Goal: Task Accomplishment & Management: Manage account settings

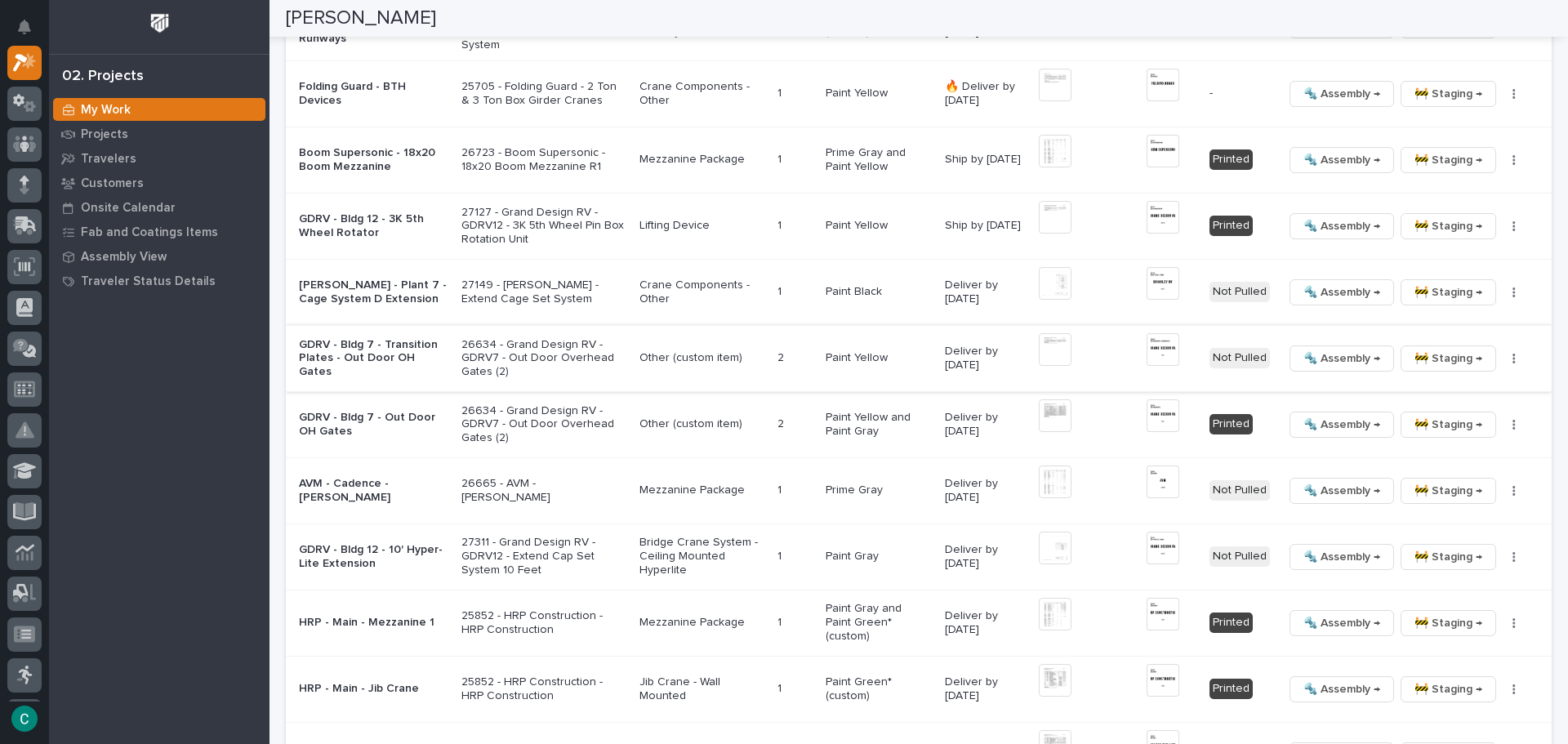
scroll to position [2054, 0]
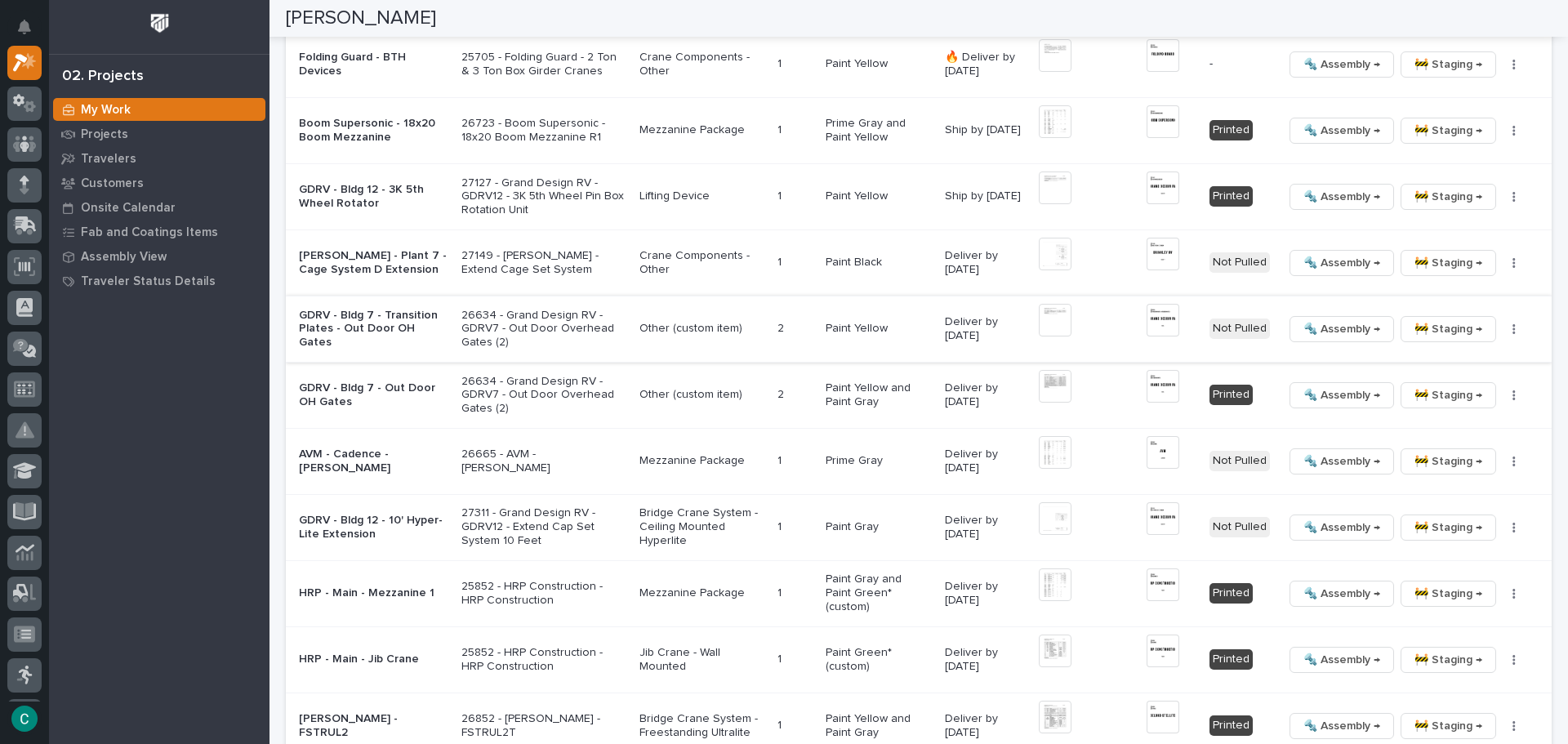
click at [1428, 320] on span "🚧 Staging →" at bounding box center [1448, 329] width 68 height 19
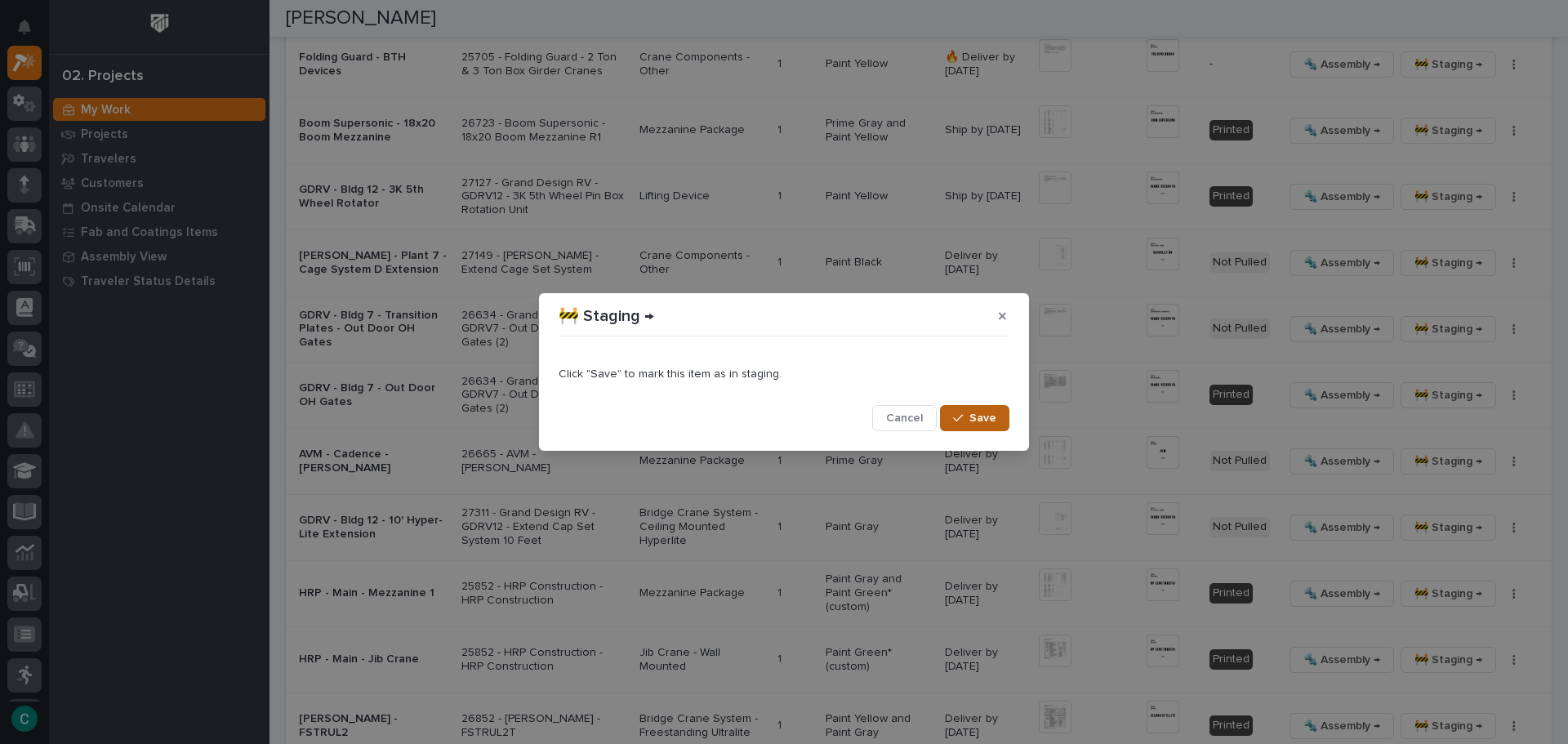
click at [971, 419] on span "Save" at bounding box center [983, 418] width 27 height 15
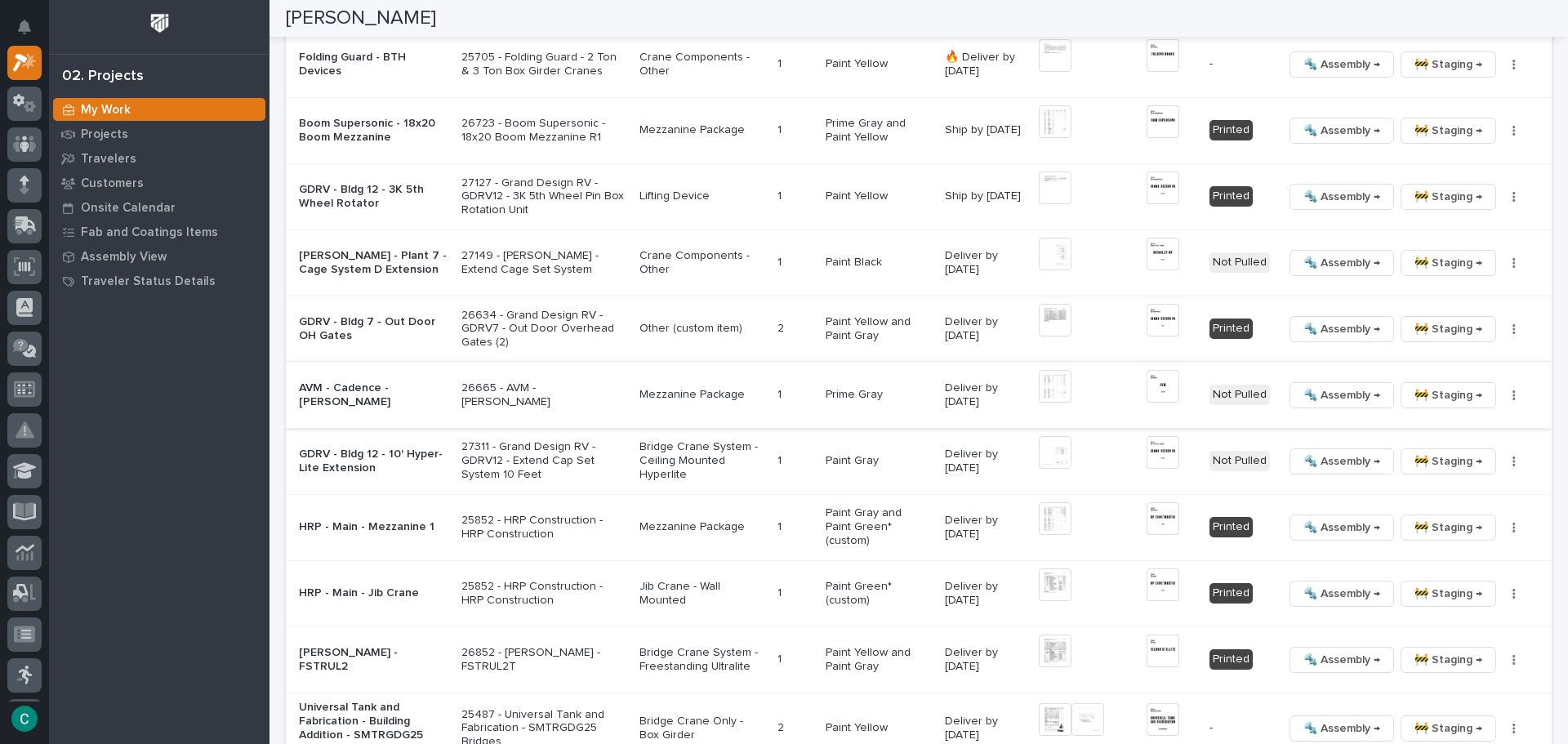
scroll to position [2136, 0]
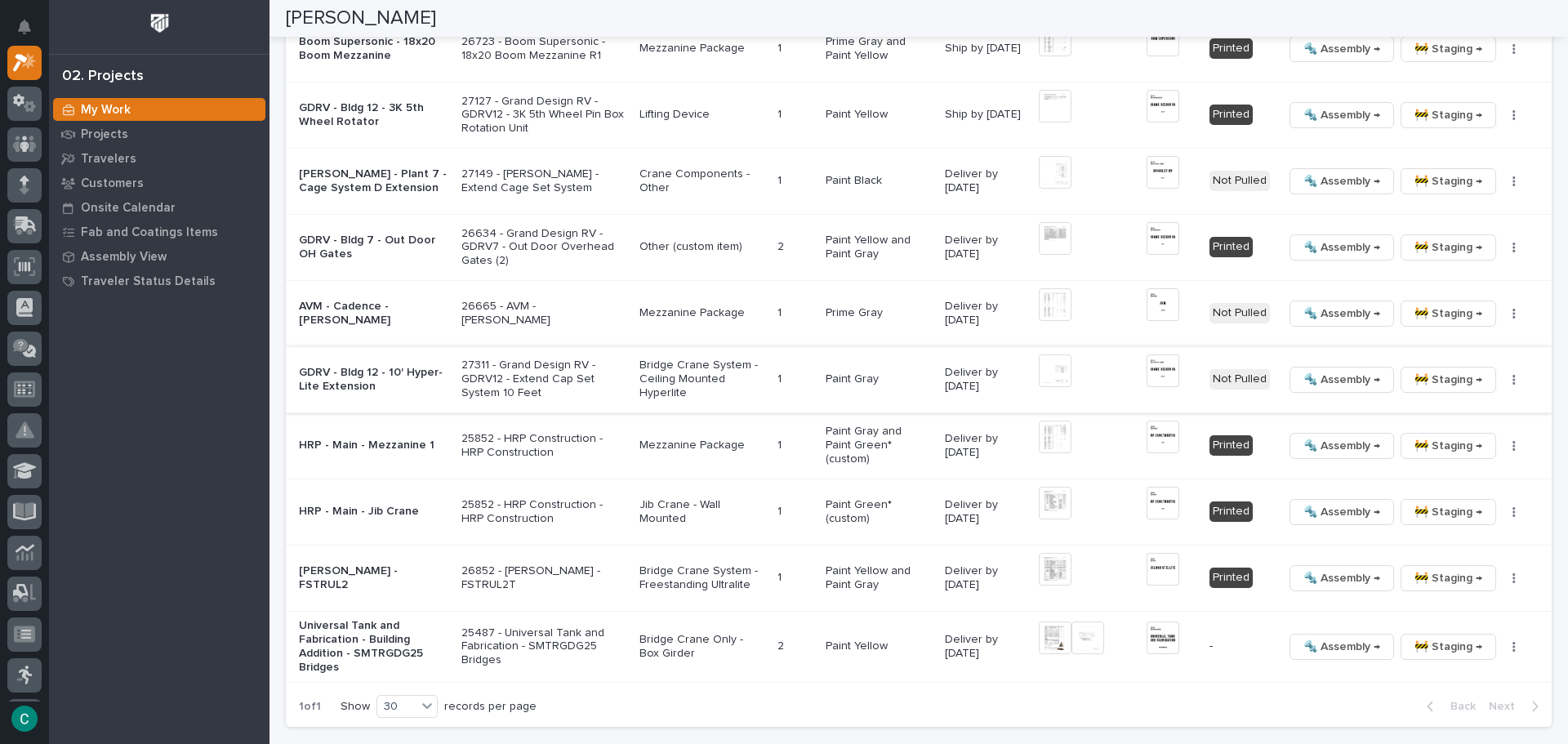
click at [1147, 368] on img at bounding box center [1163, 371] width 33 height 33
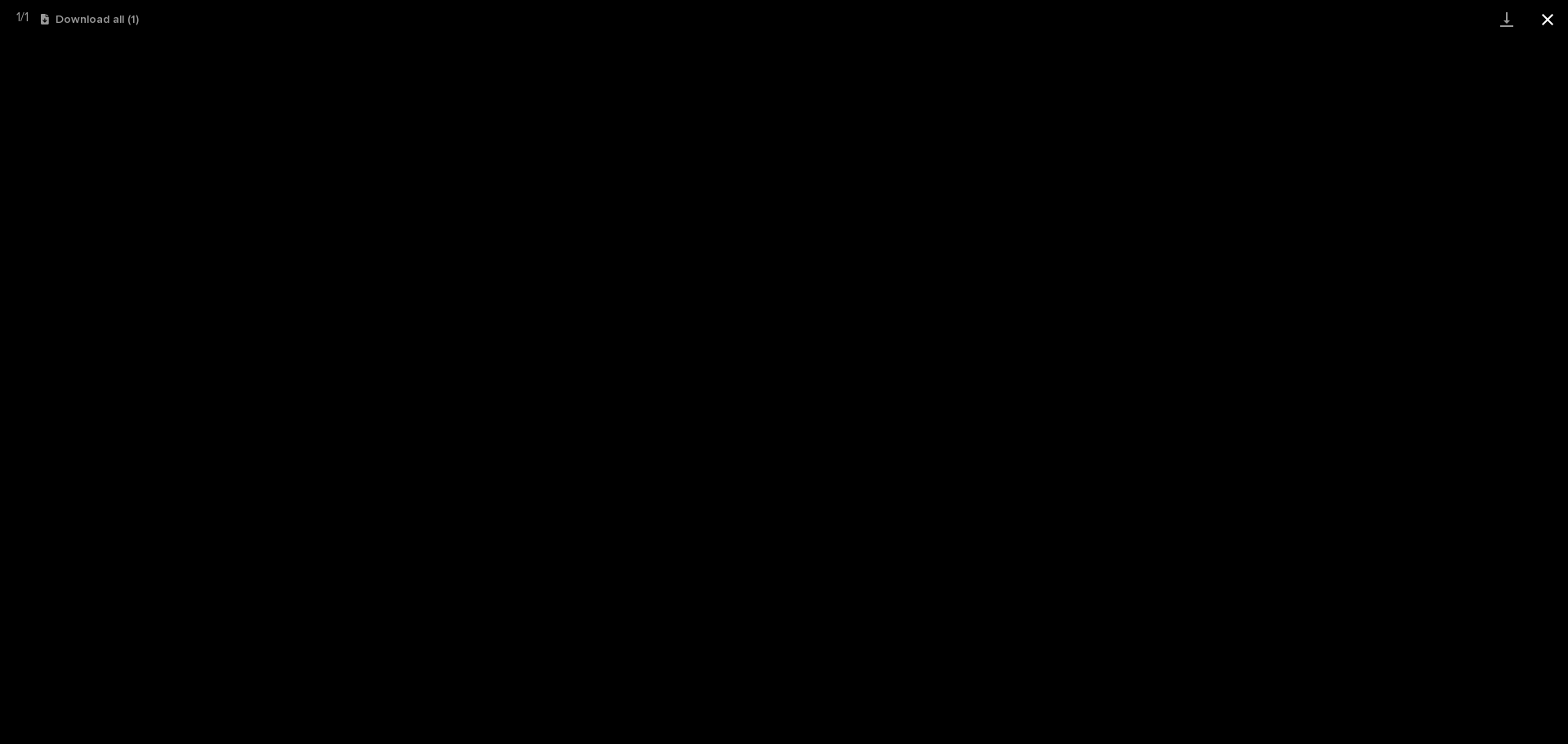
click at [1547, 16] on button "Close gallery" at bounding box center [1548, 19] width 41 height 38
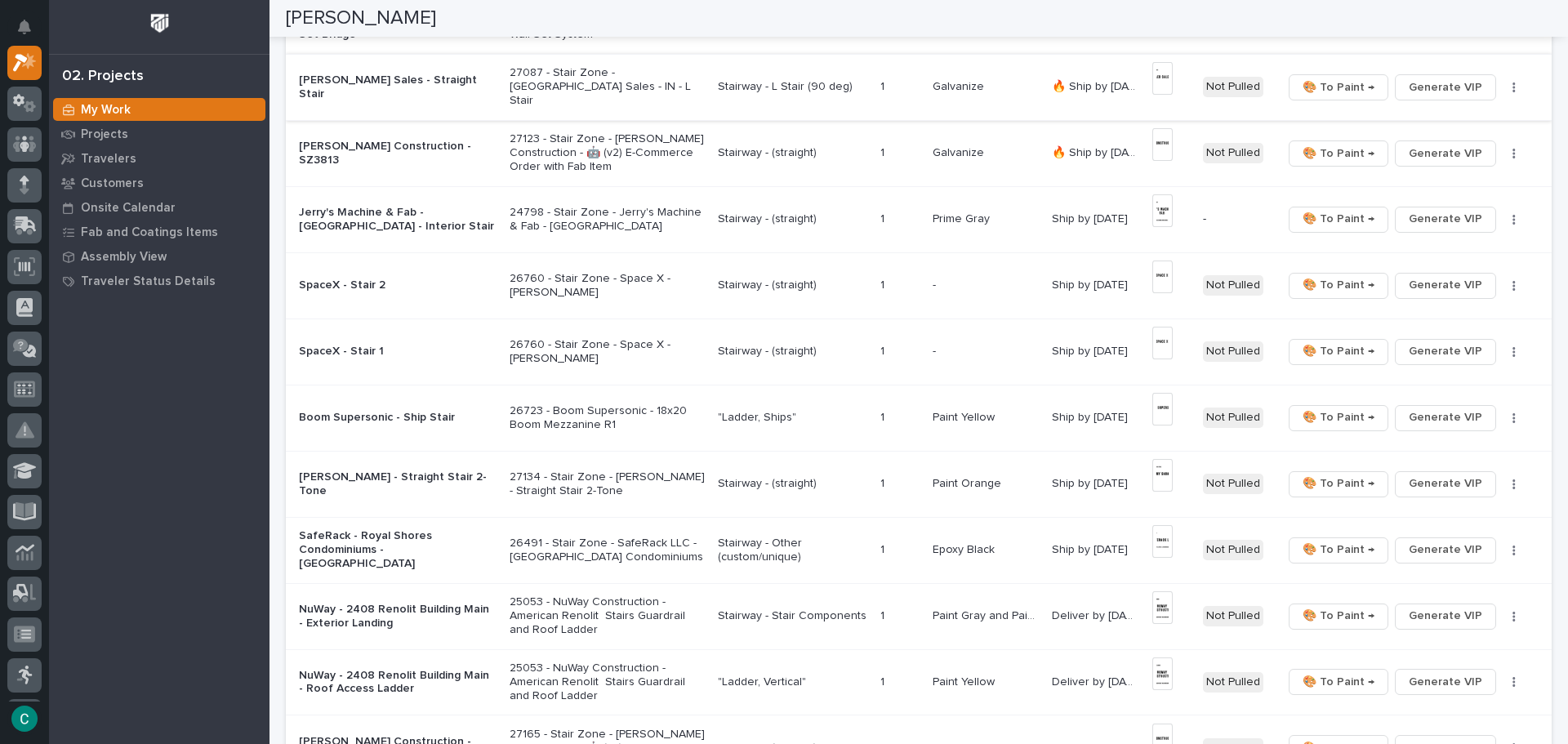
scroll to position [899, 0]
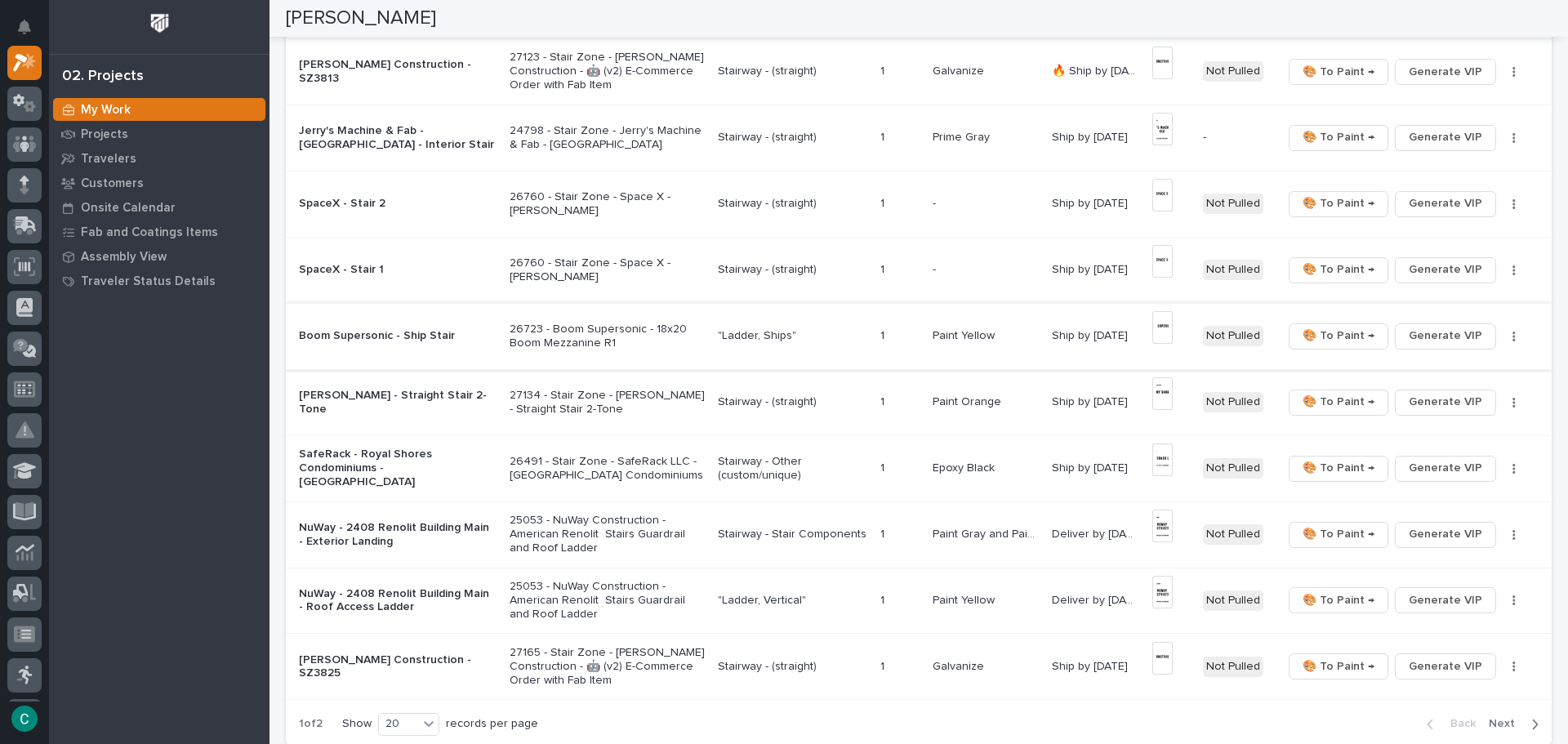
click at [1325, 339] on span "🎨 To Paint →" at bounding box center [1338, 336] width 72 height 19
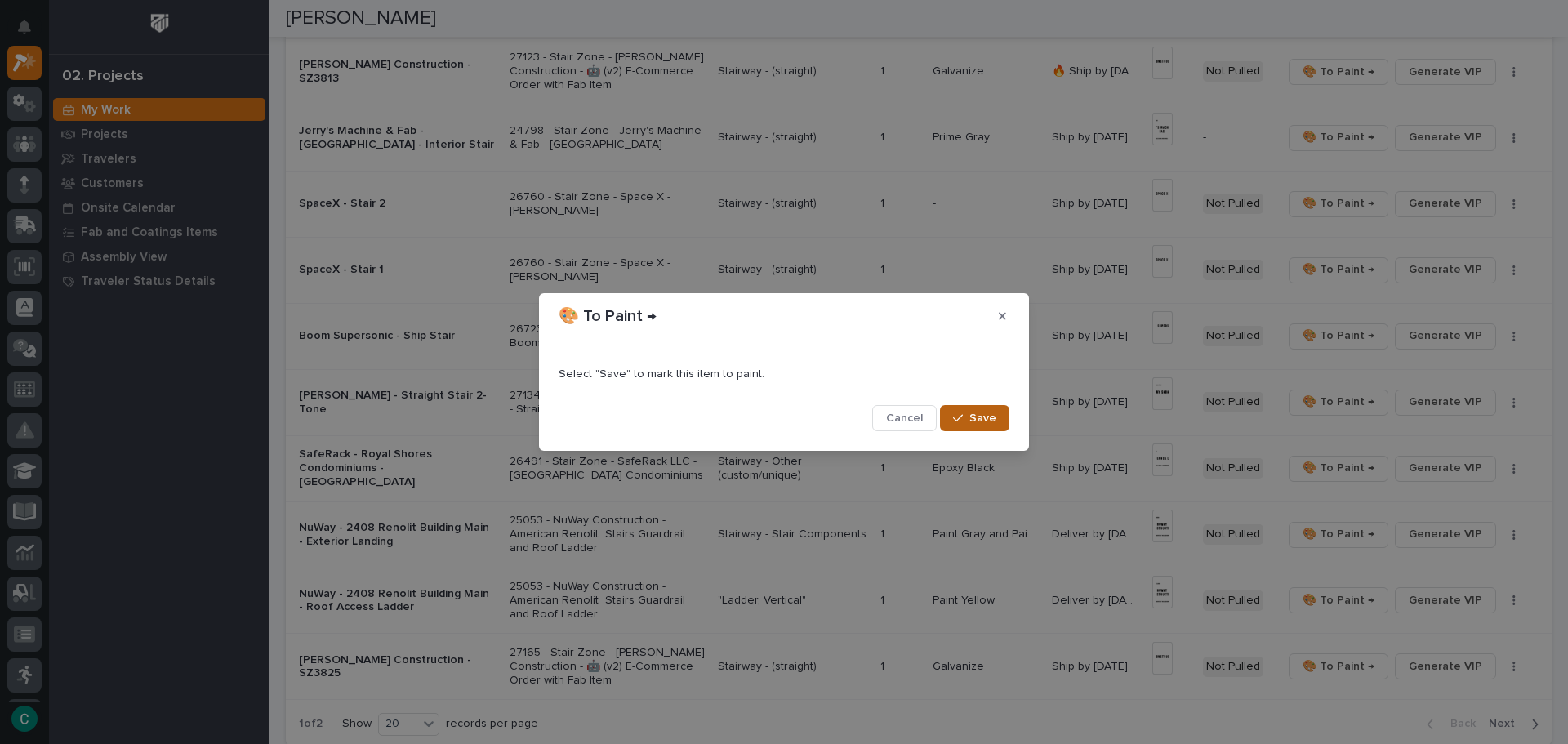
click at [993, 428] on button "Save" at bounding box center [974, 418] width 69 height 26
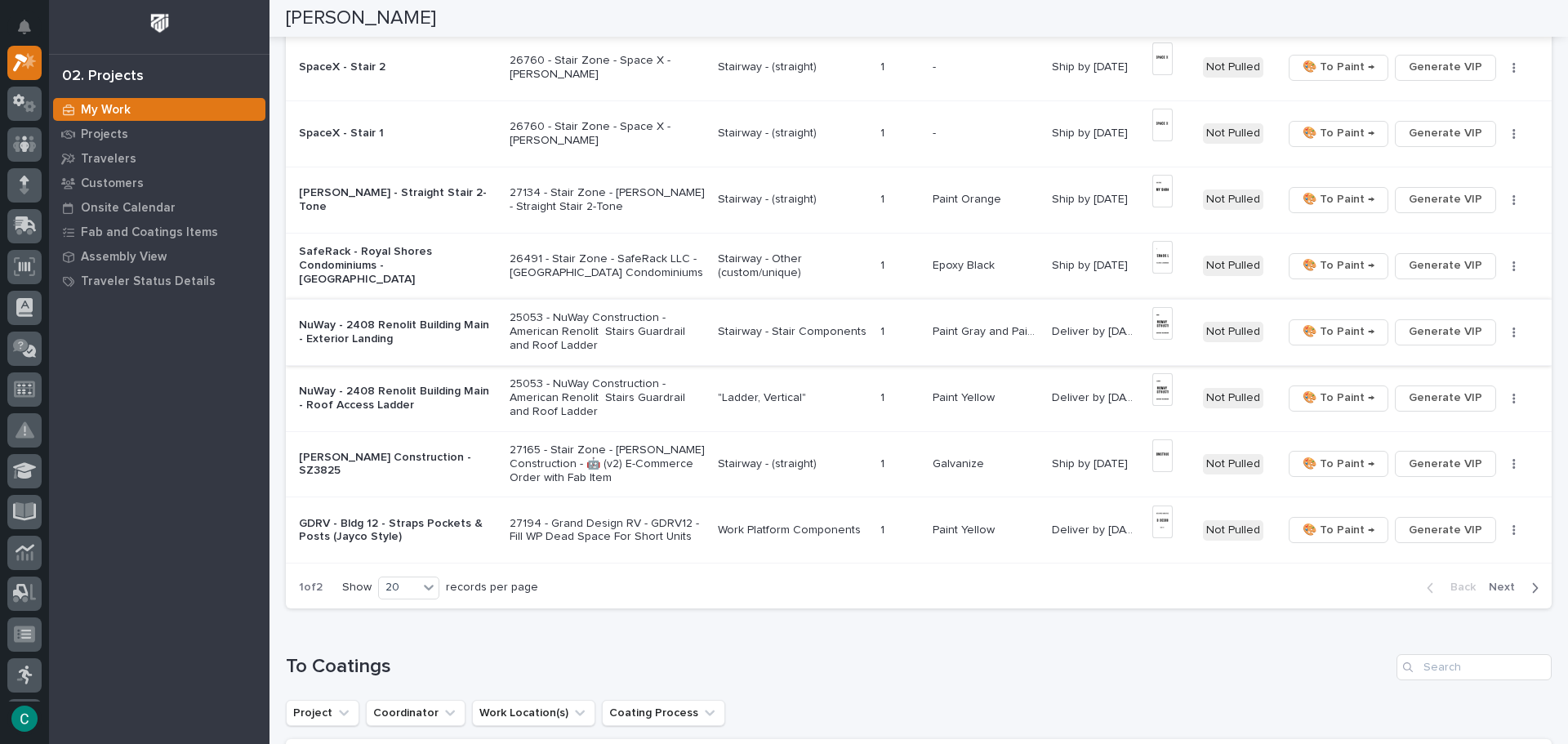
scroll to position [1062, 0]
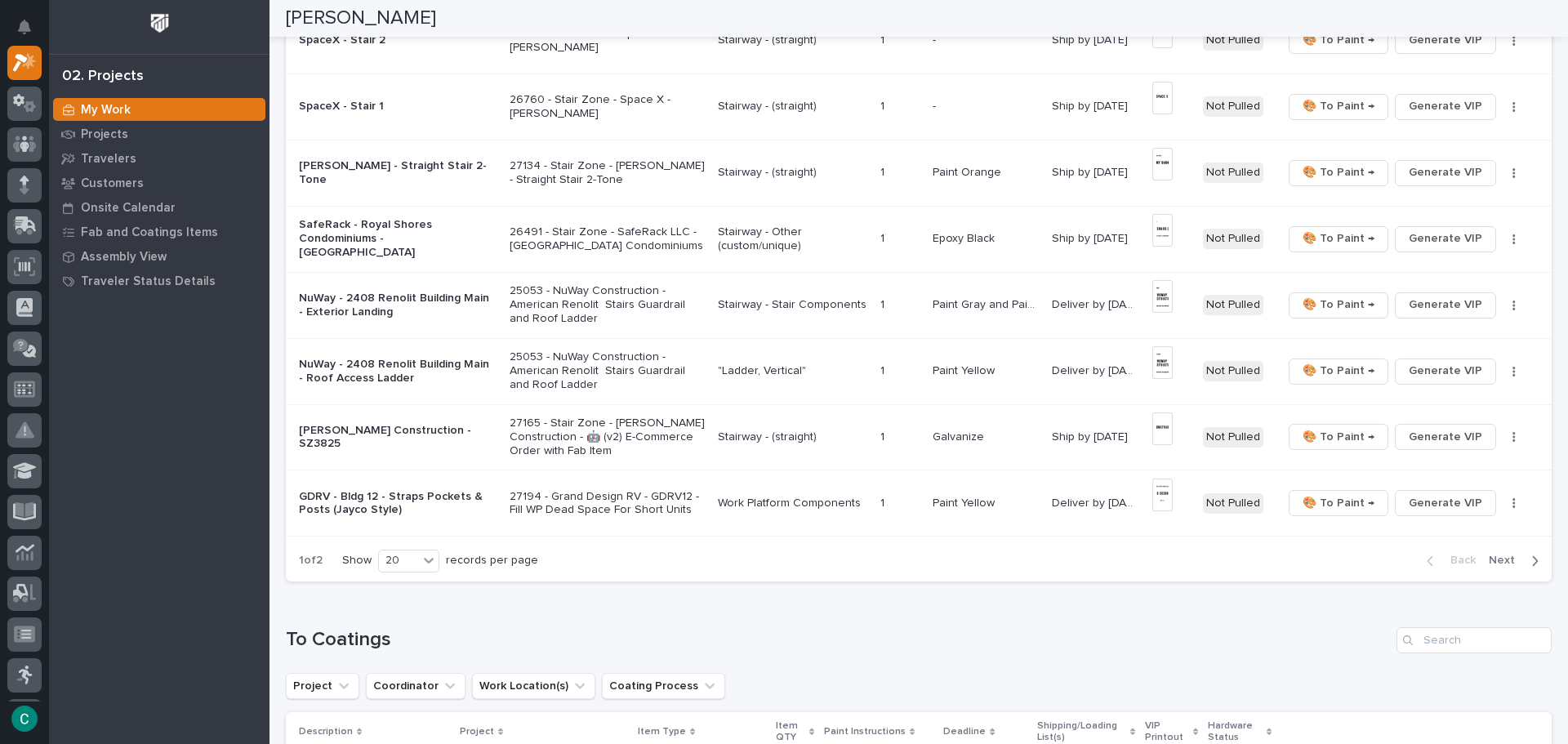
click at [1499, 562] on span "Next" at bounding box center [1507, 560] width 36 height 15
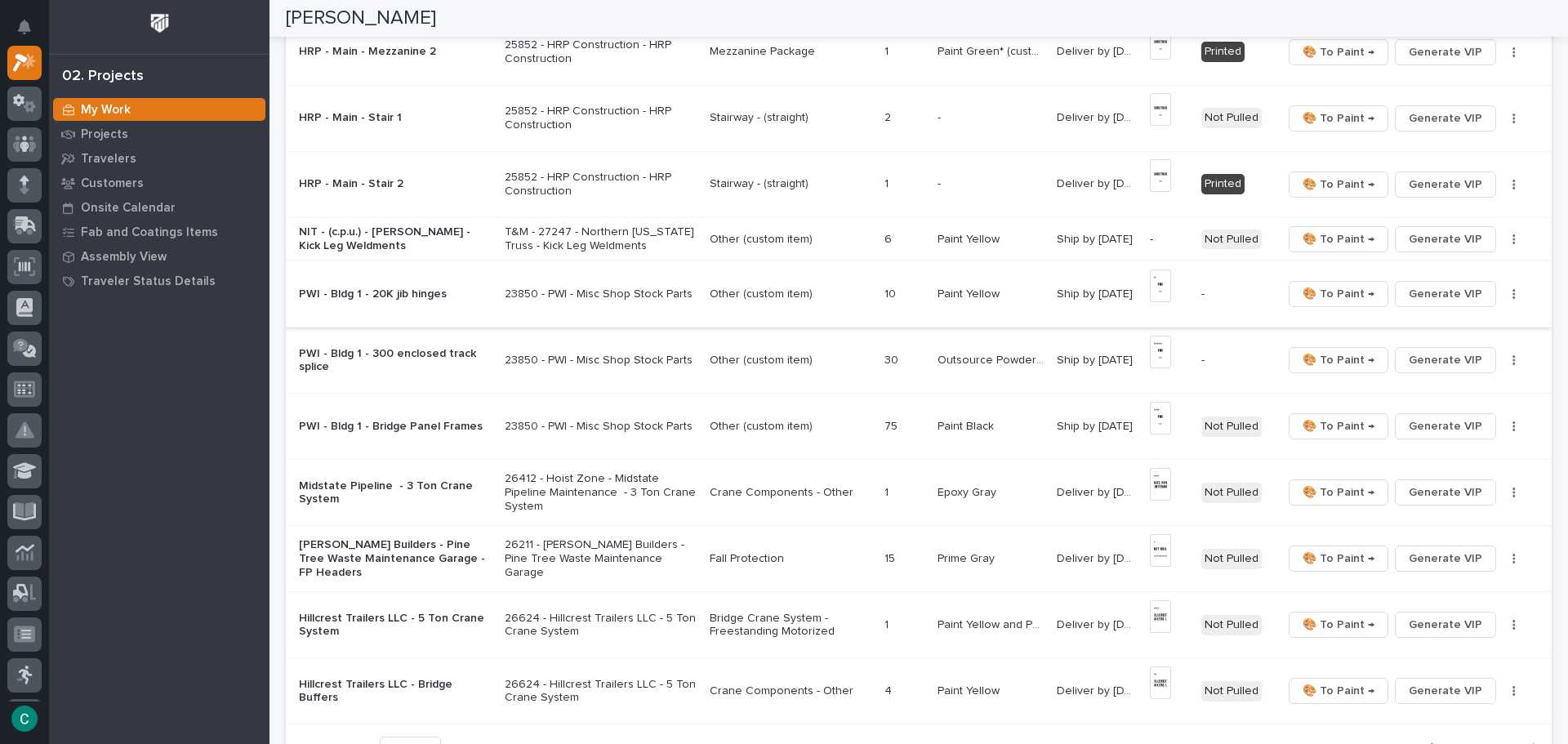
scroll to position [572, 0]
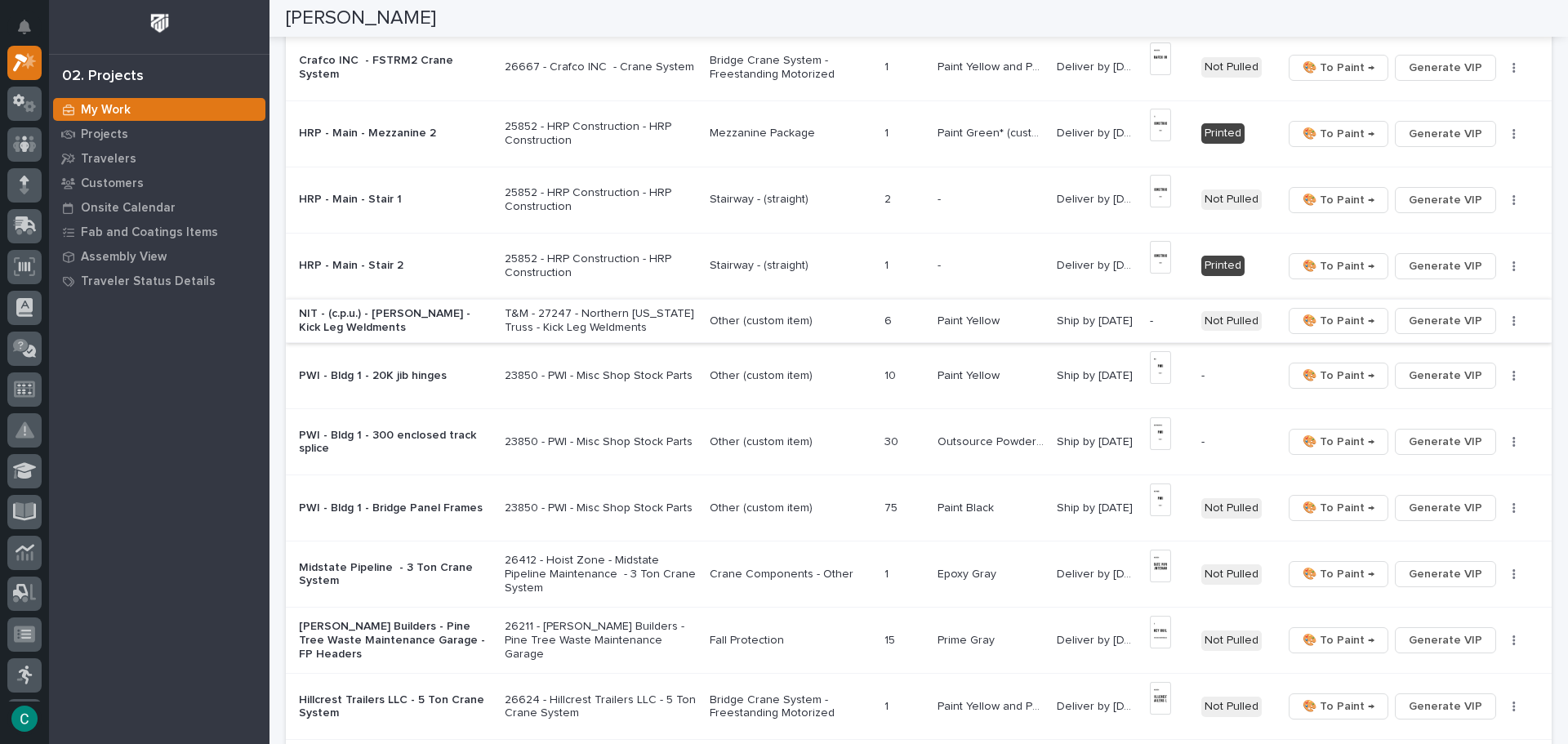
click at [1456, 319] on span "Generate VIP" at bounding box center [1446, 321] width 74 height 19
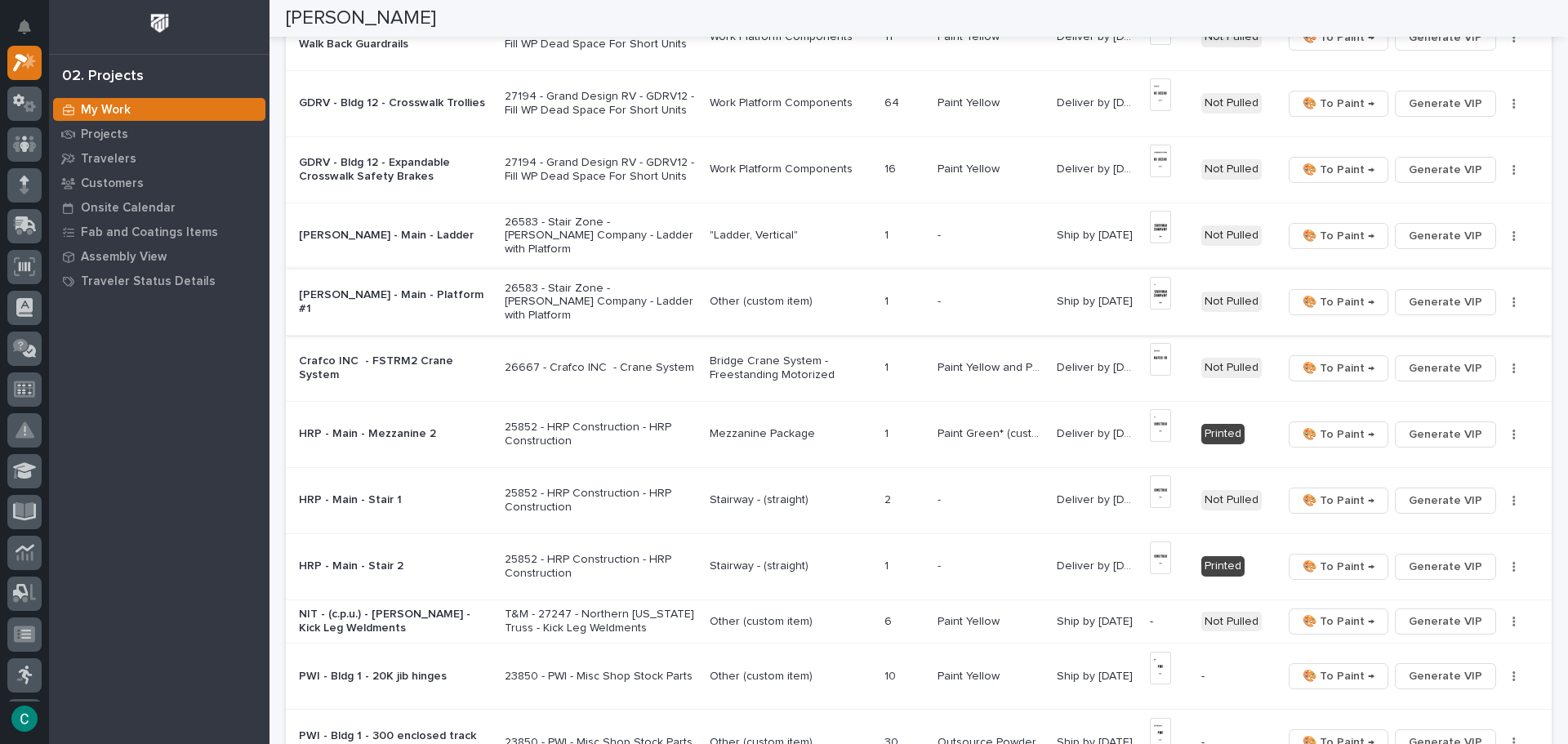
scroll to position [245, 0]
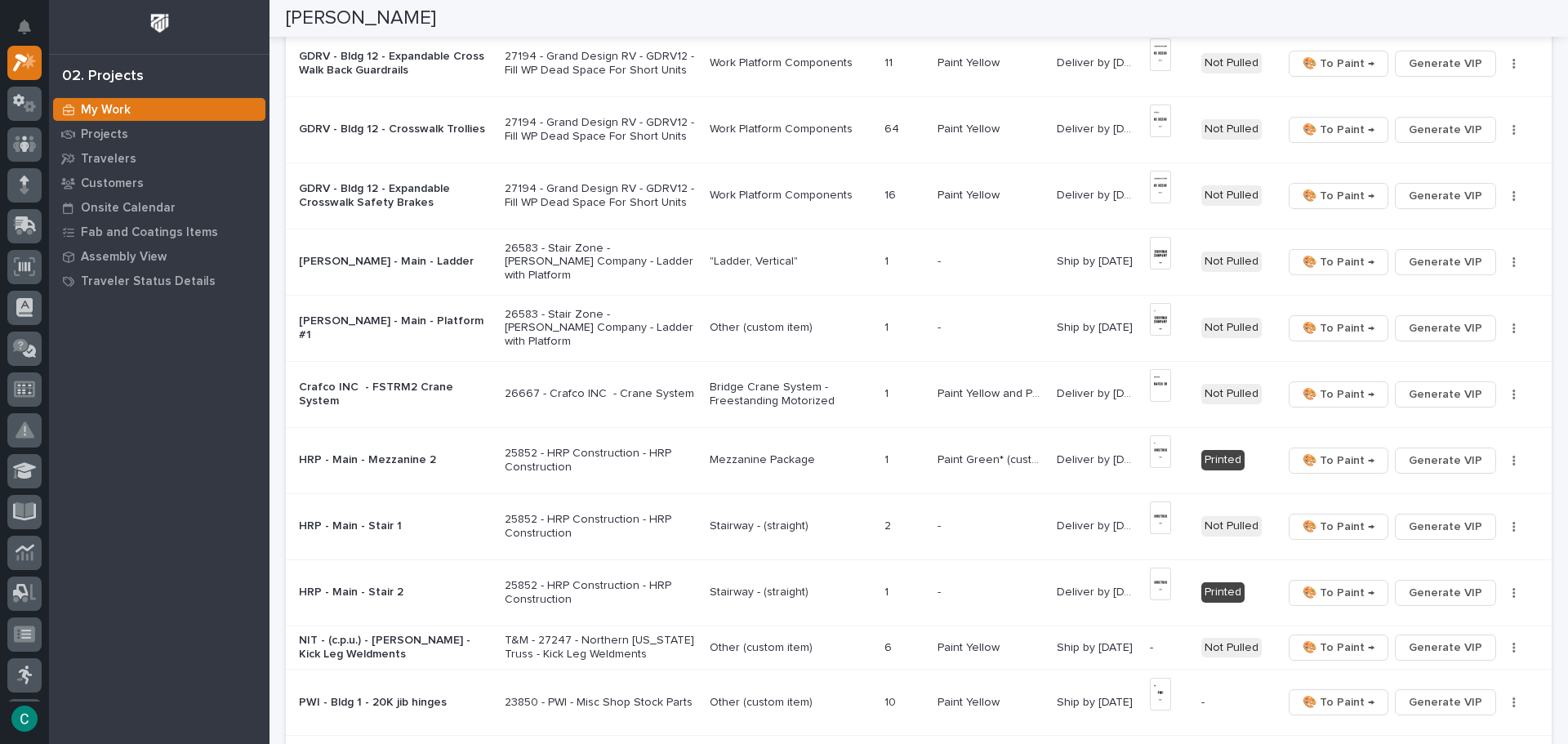
click at [613, 322] on p "26583 - Stair Zone - [PERSON_NAME] Company - Ladder with Platform" at bounding box center [601, 328] width 192 height 41
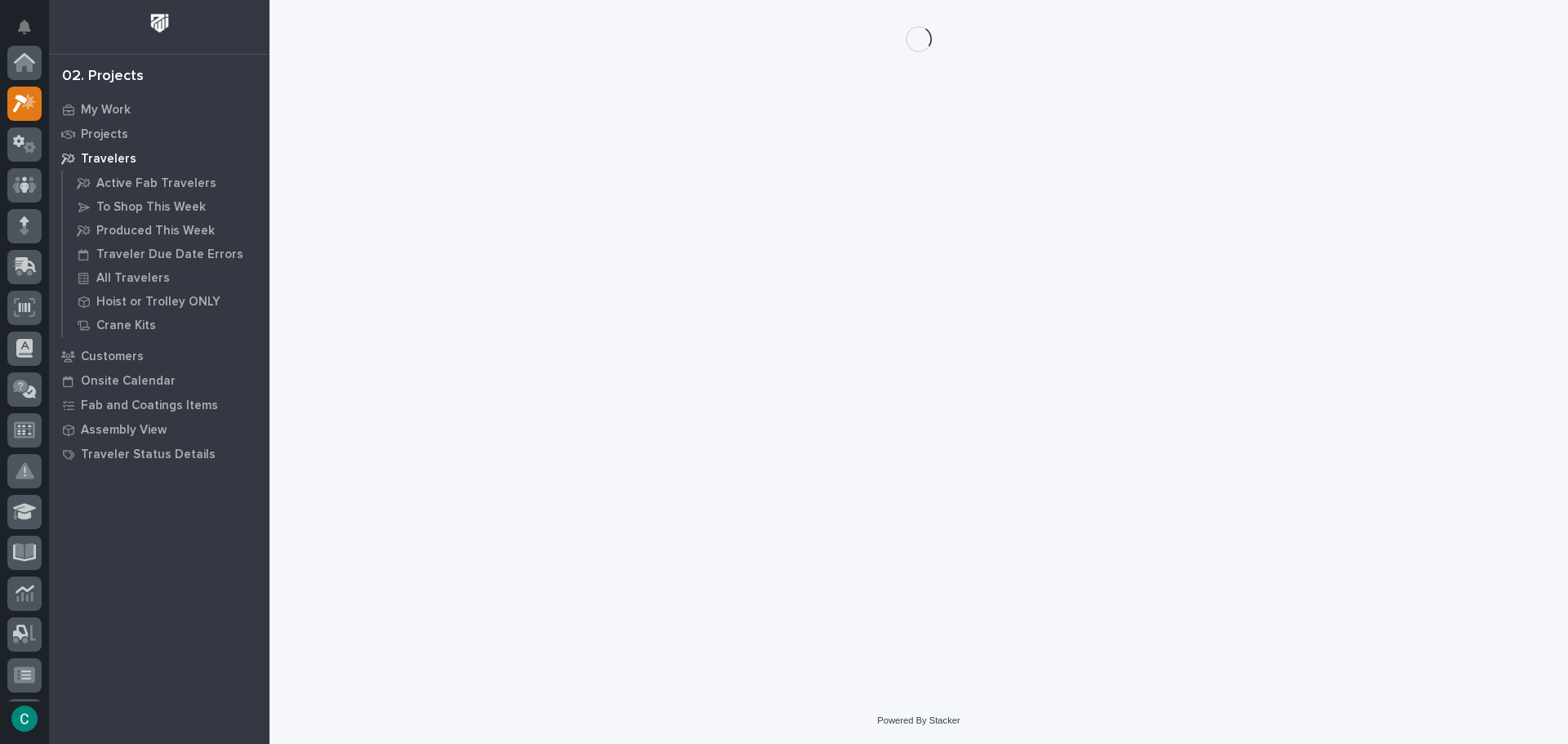
scroll to position [41, 0]
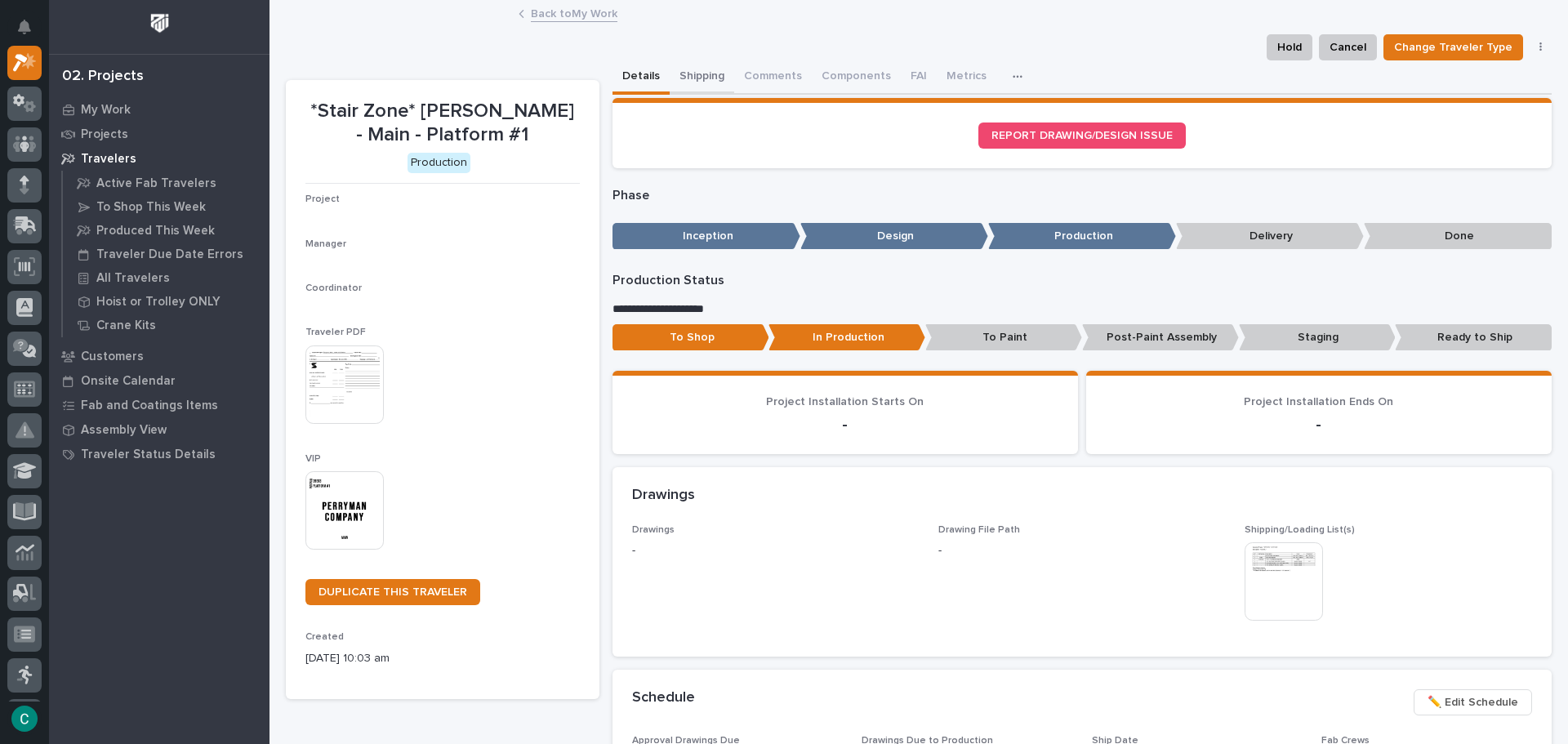
click at [687, 74] on button "Shipping" at bounding box center [702, 77] width 64 height 34
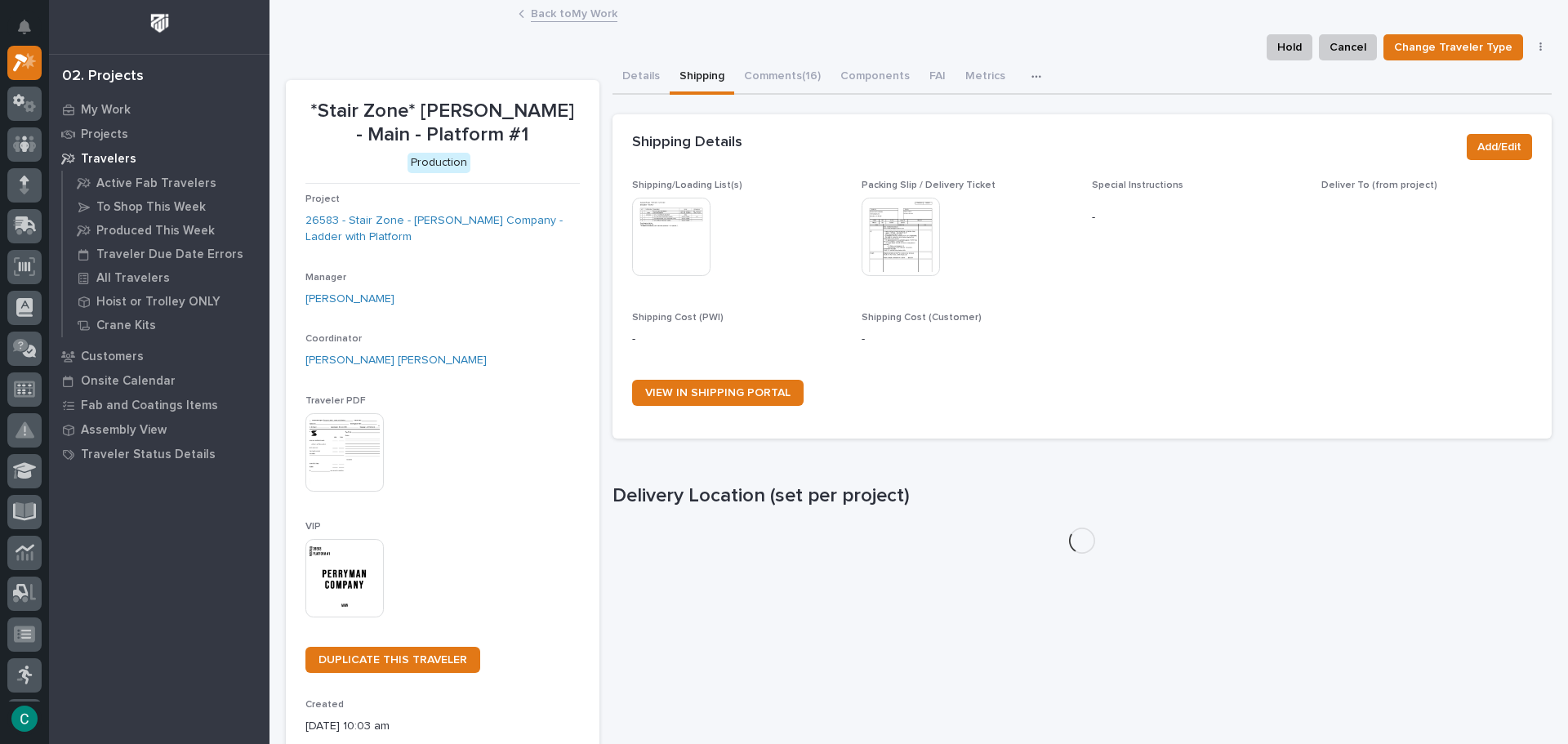
click at [669, 233] on img at bounding box center [671, 237] width 79 height 79
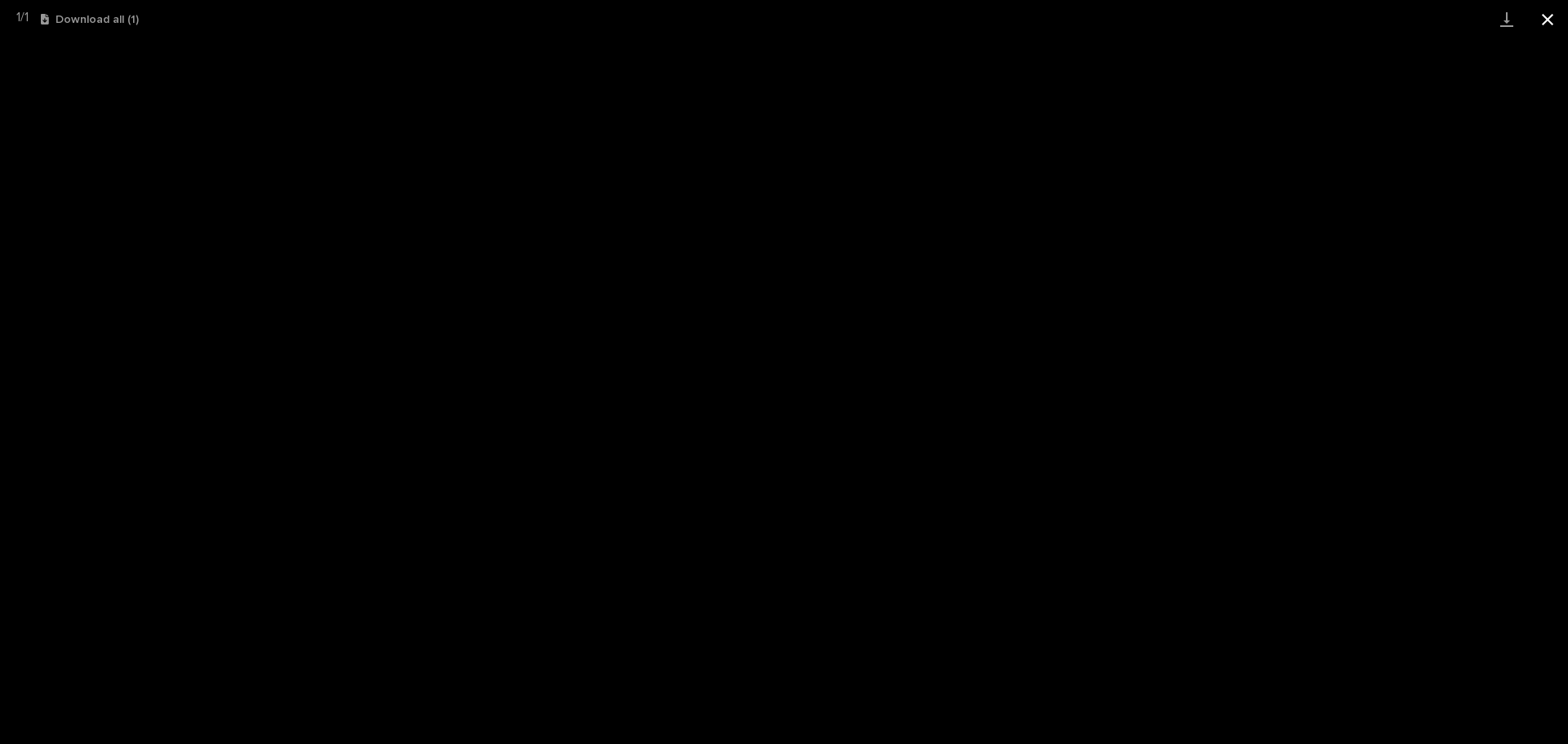
click at [1546, 20] on button "Close gallery" at bounding box center [1548, 19] width 41 height 38
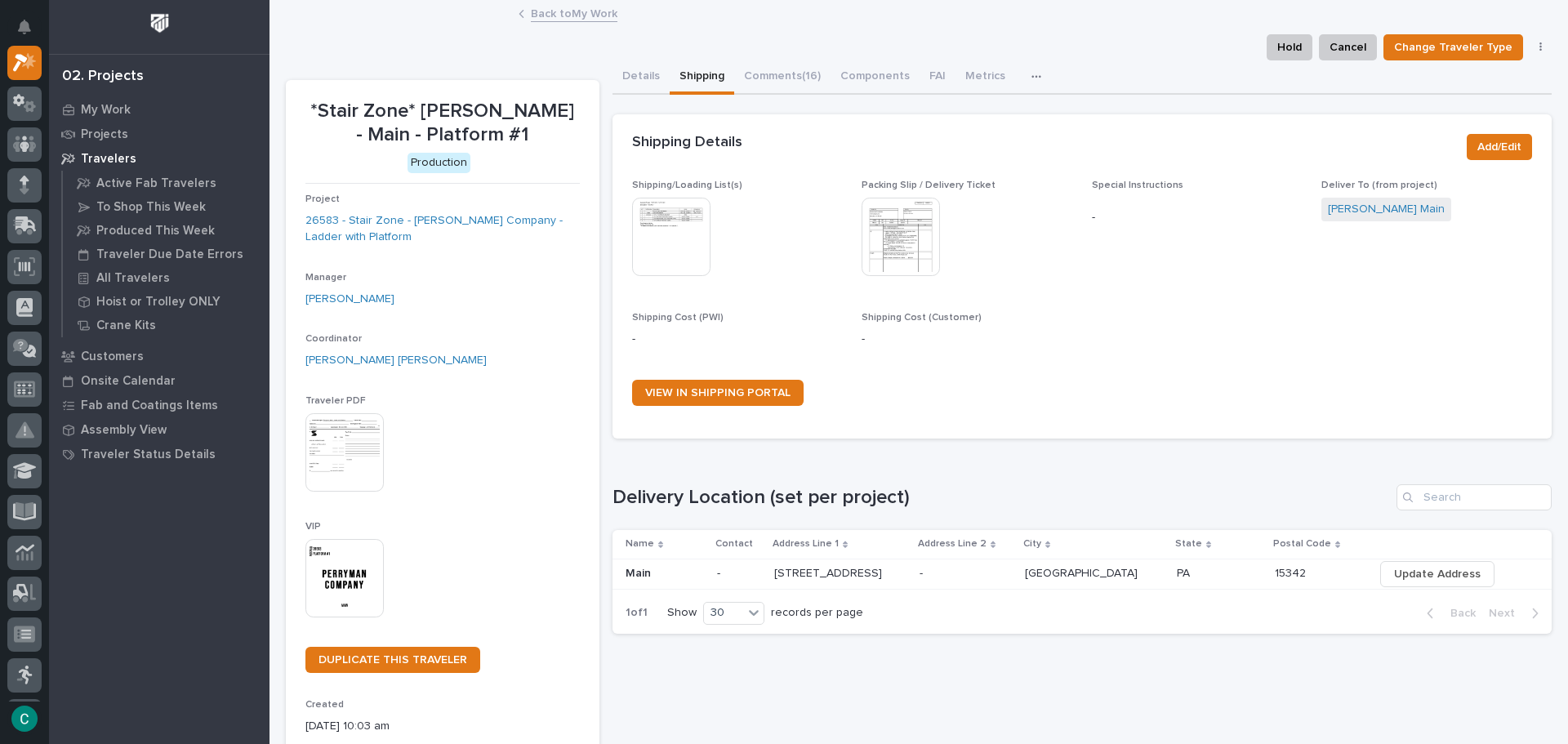
click at [594, 15] on link "Back to My Work" at bounding box center [573, 12] width 87 height 19
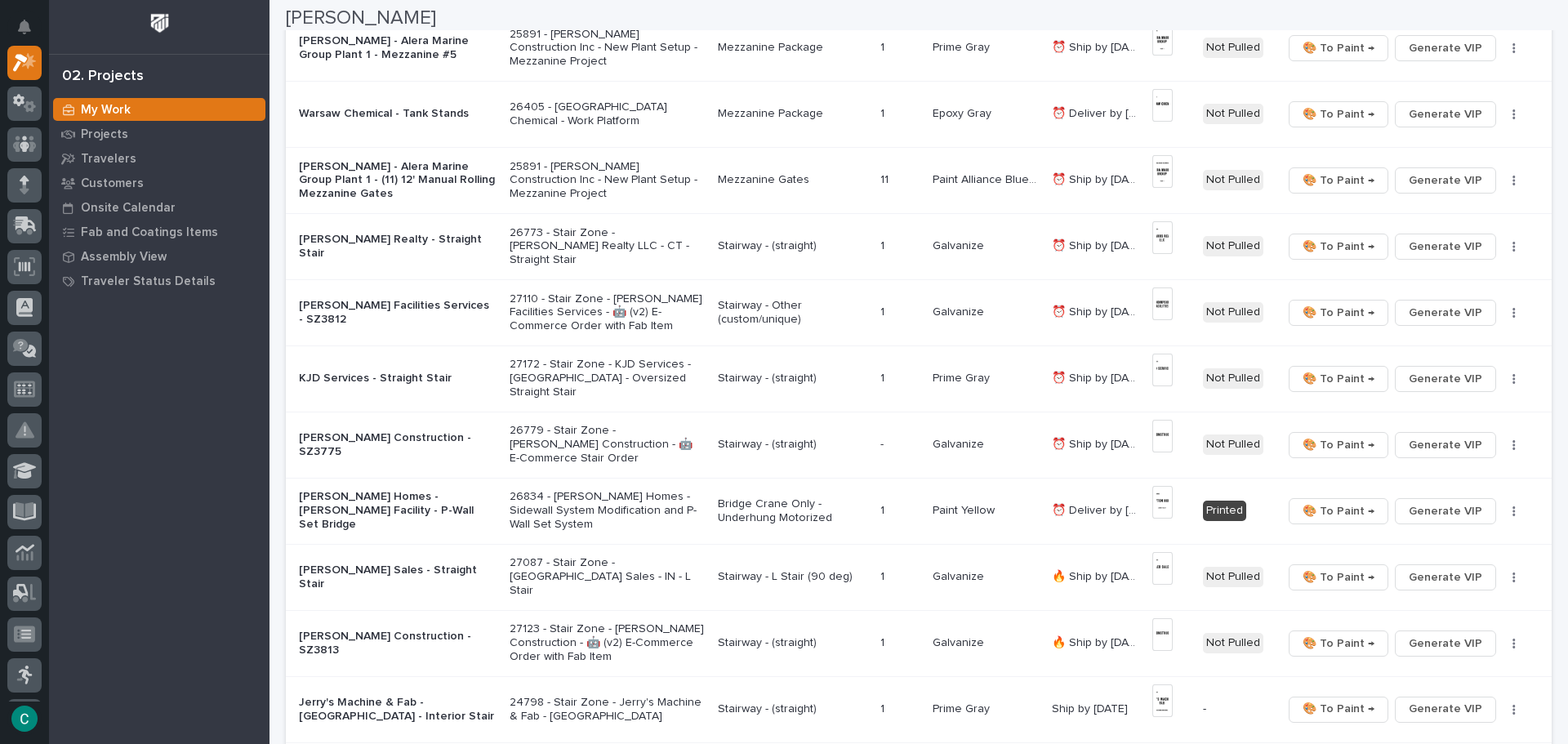
scroll to position [981, 0]
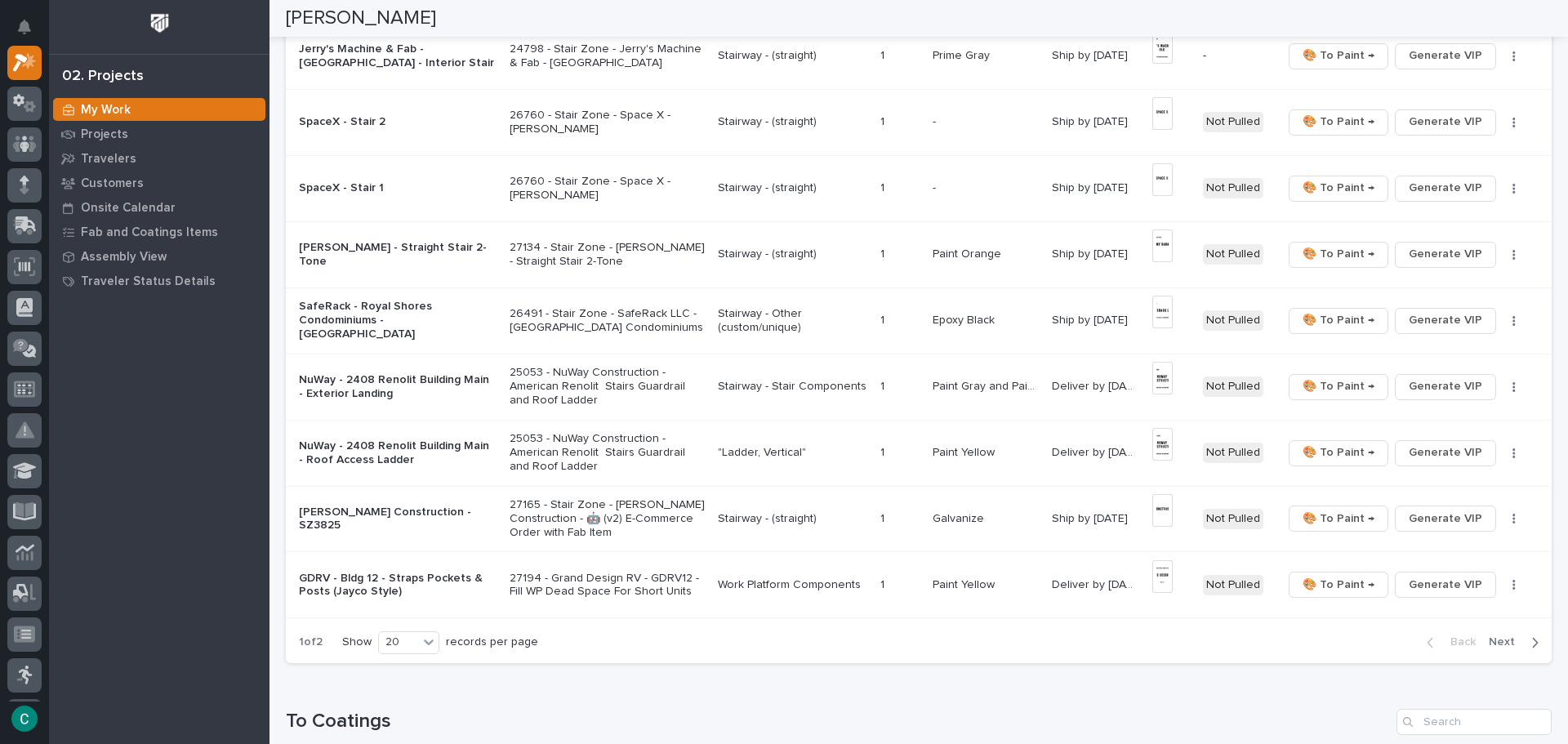
click at [1525, 646] on div "button" at bounding box center [1532, 643] width 14 height 15
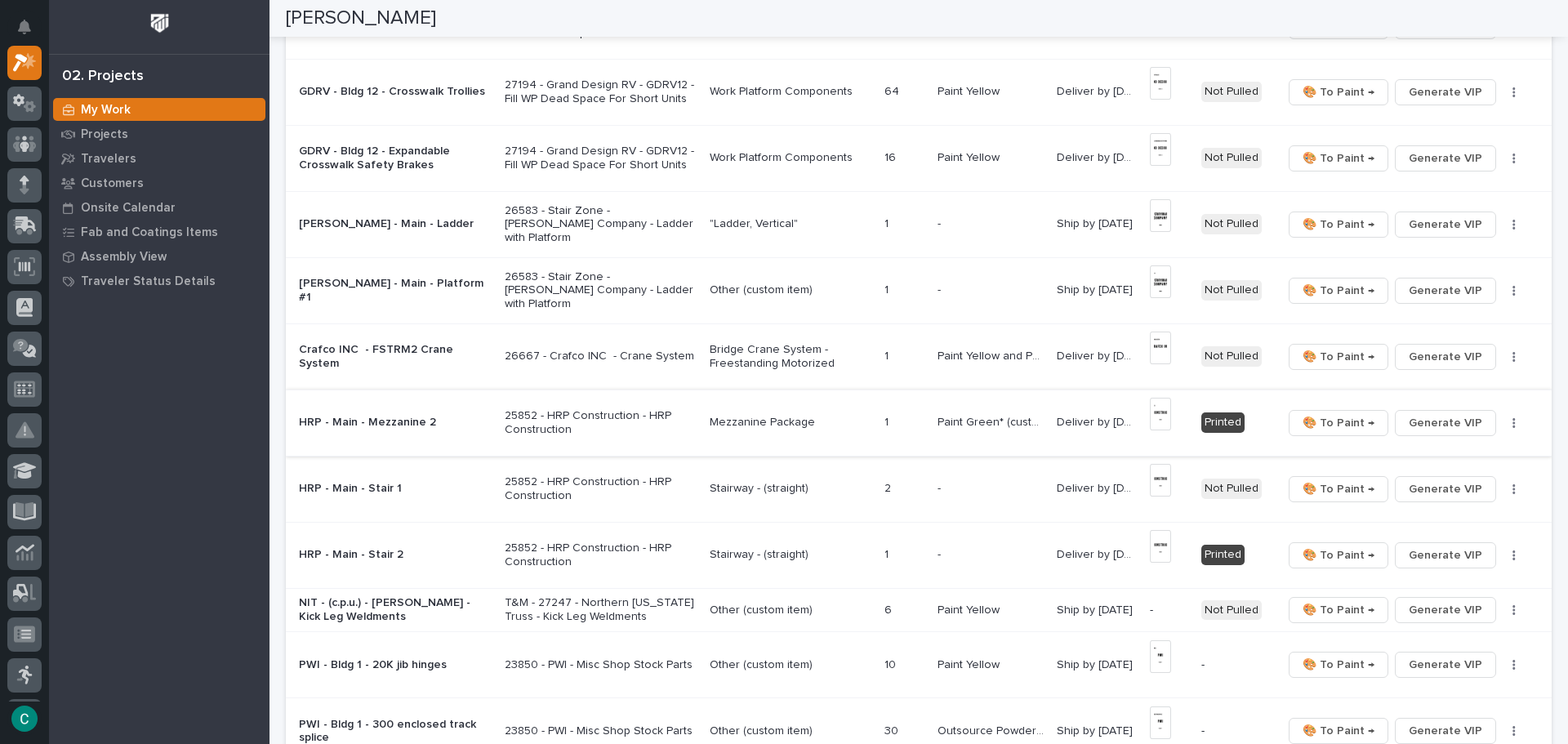
scroll to position [245, 0]
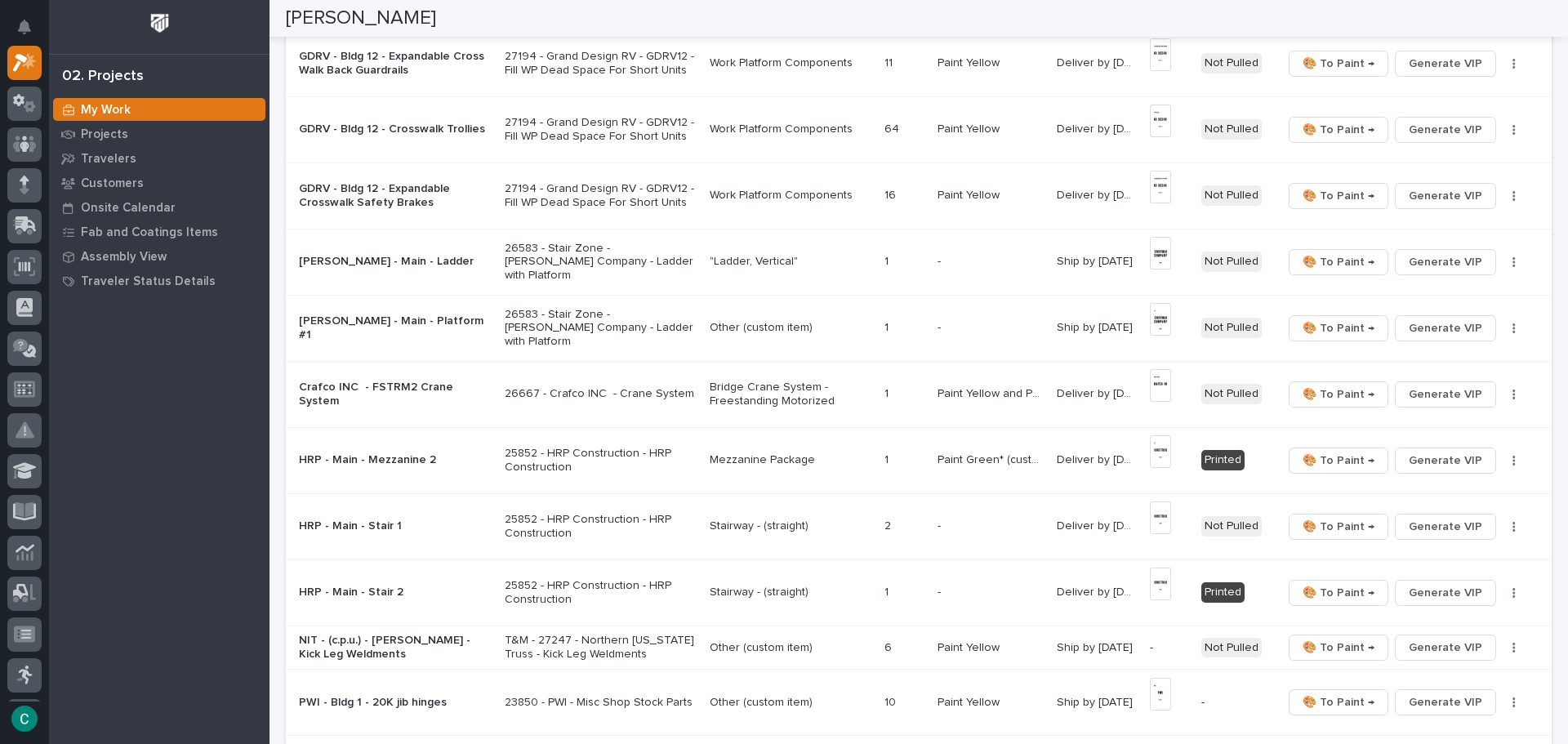
click at [730, 263] on p ""Ladder, Vertical"" at bounding box center [790, 262] width 162 height 14
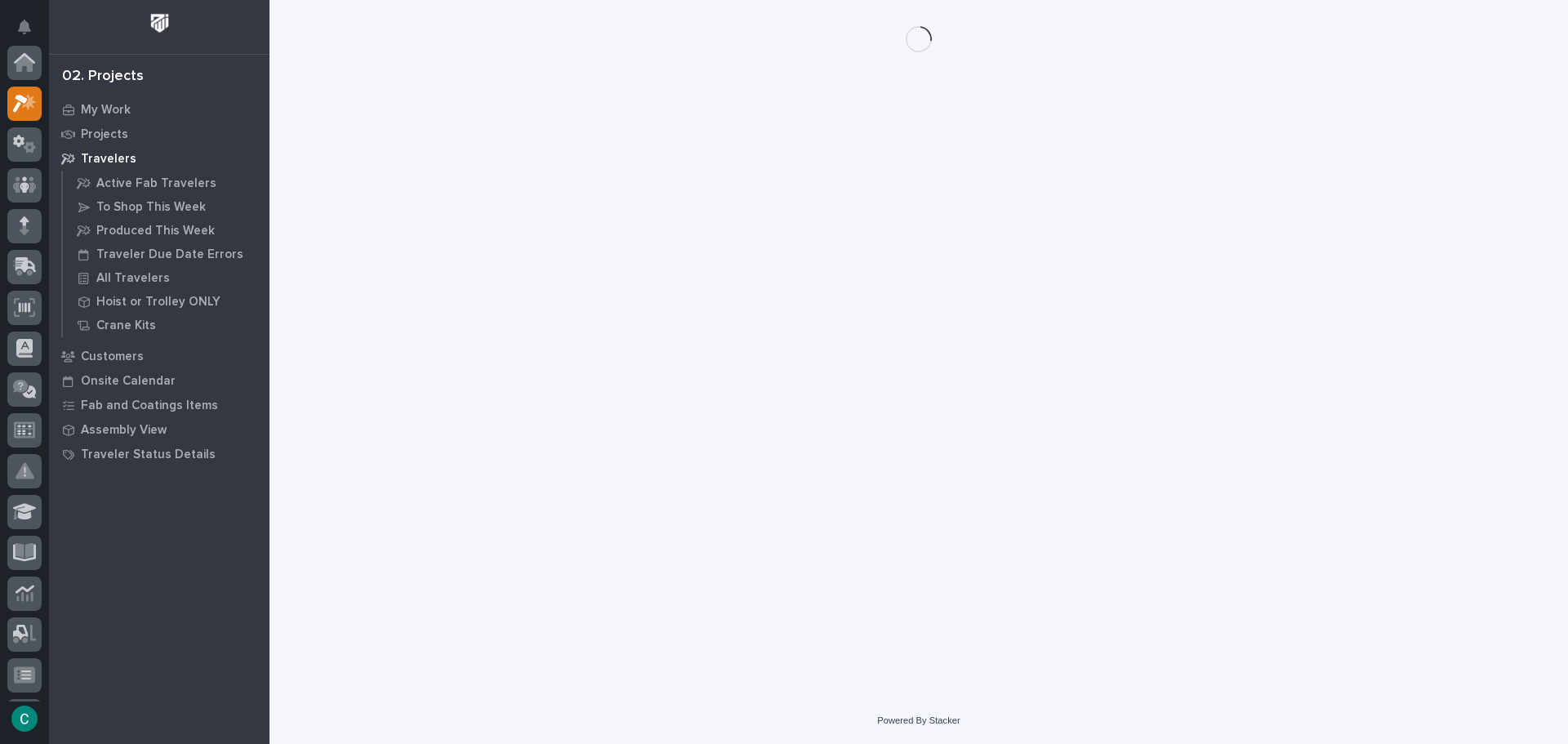
scroll to position [41, 0]
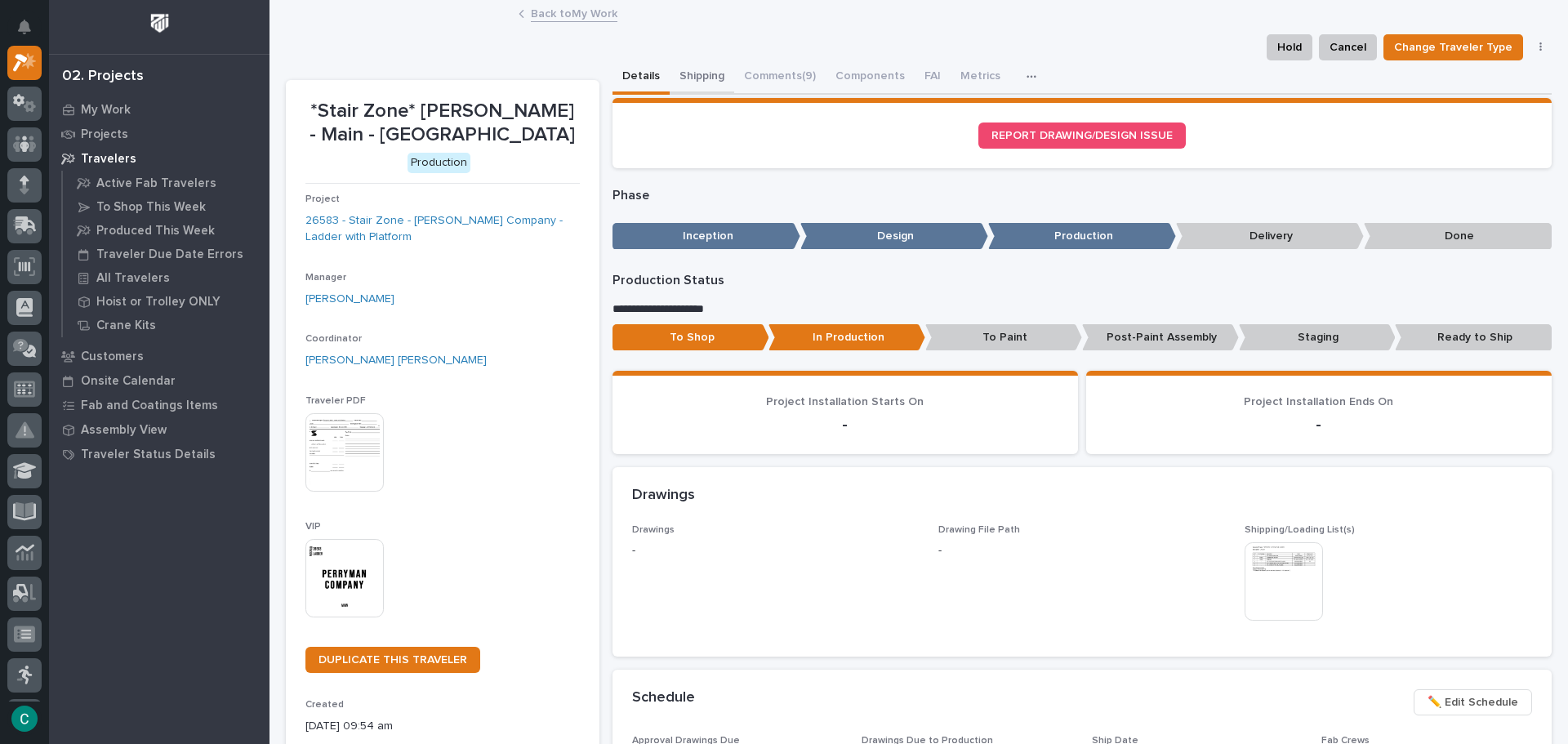
click at [691, 75] on button "Shipping" at bounding box center [702, 77] width 64 height 34
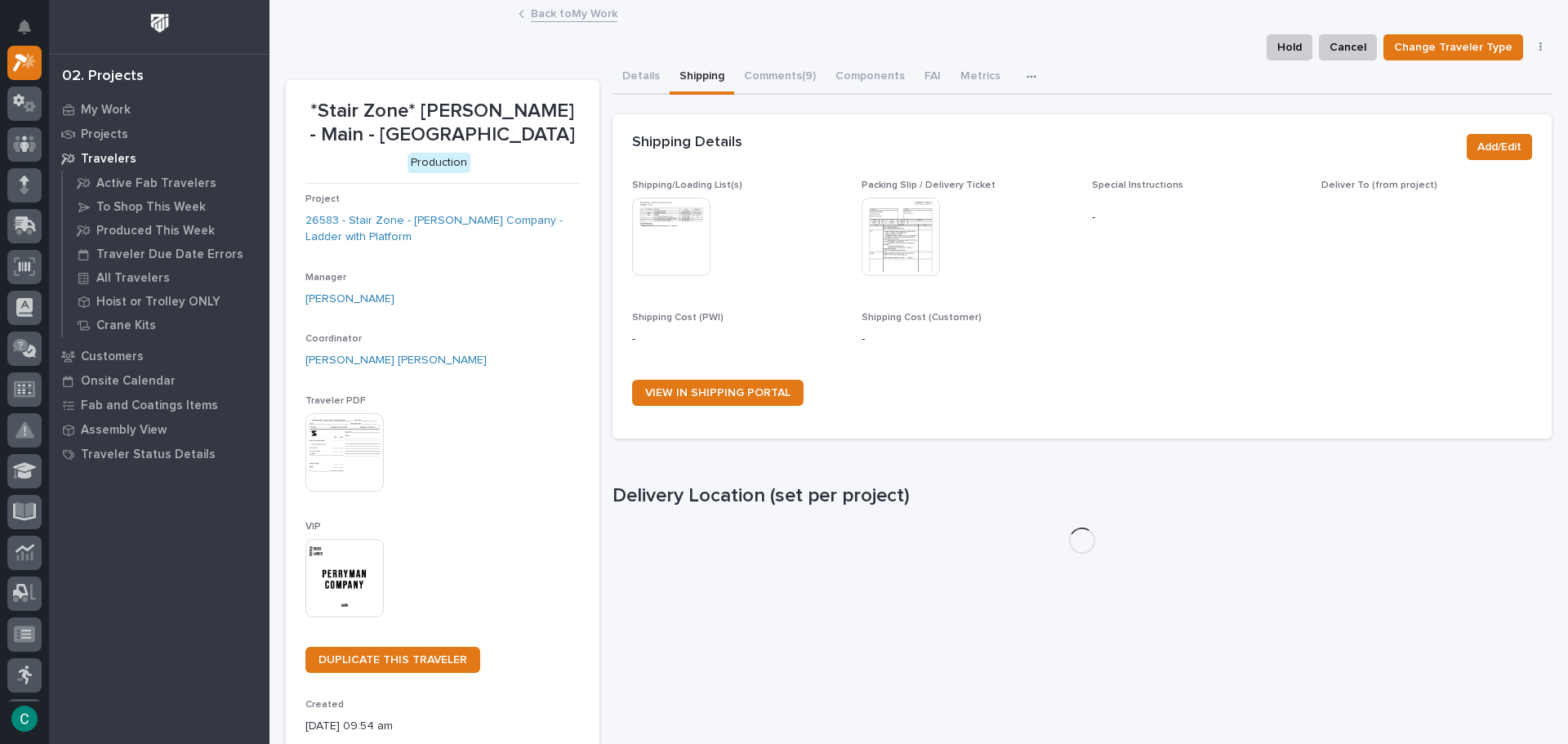
click at [681, 209] on img at bounding box center [671, 237] width 79 height 79
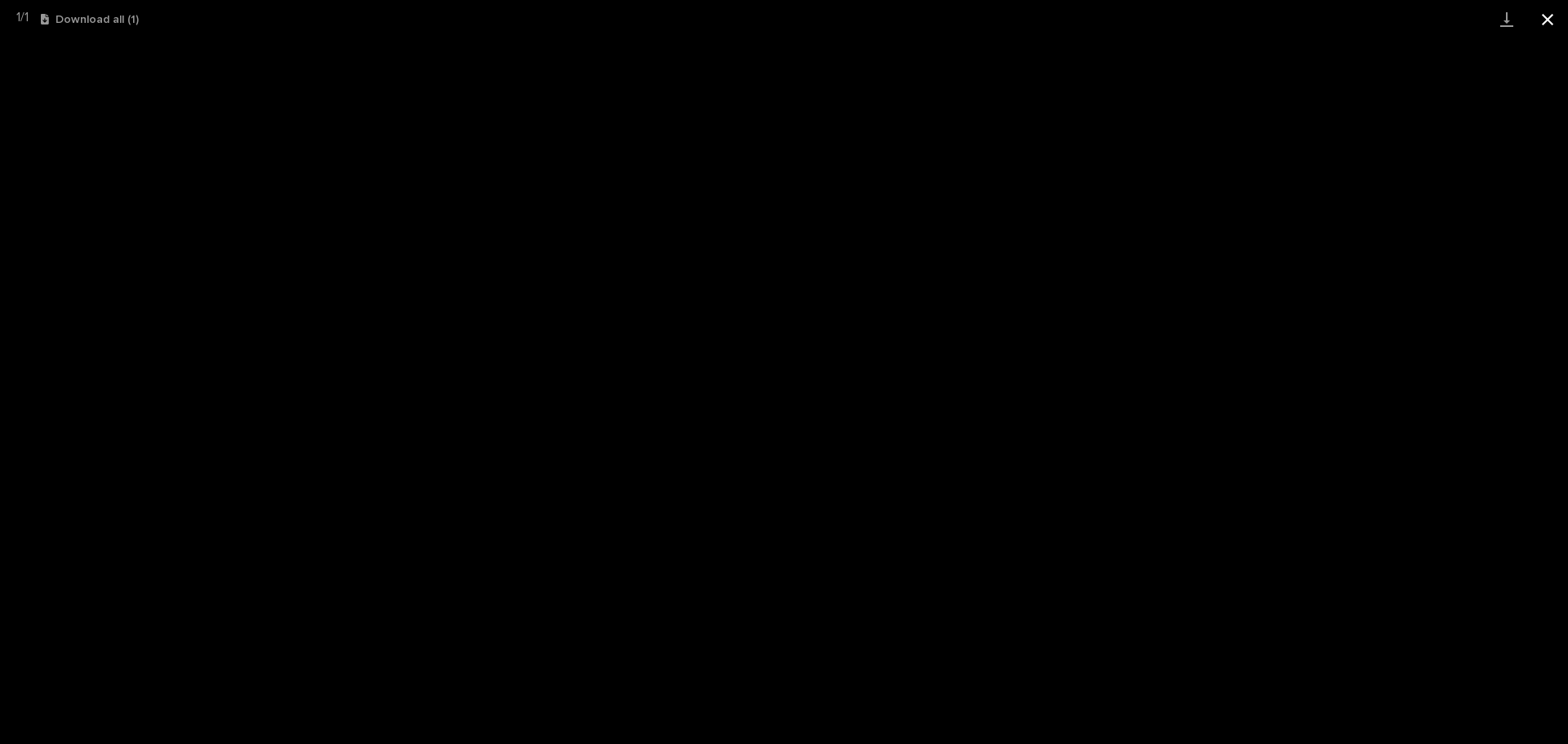
click at [1558, 14] on button "Close gallery" at bounding box center [1548, 19] width 41 height 38
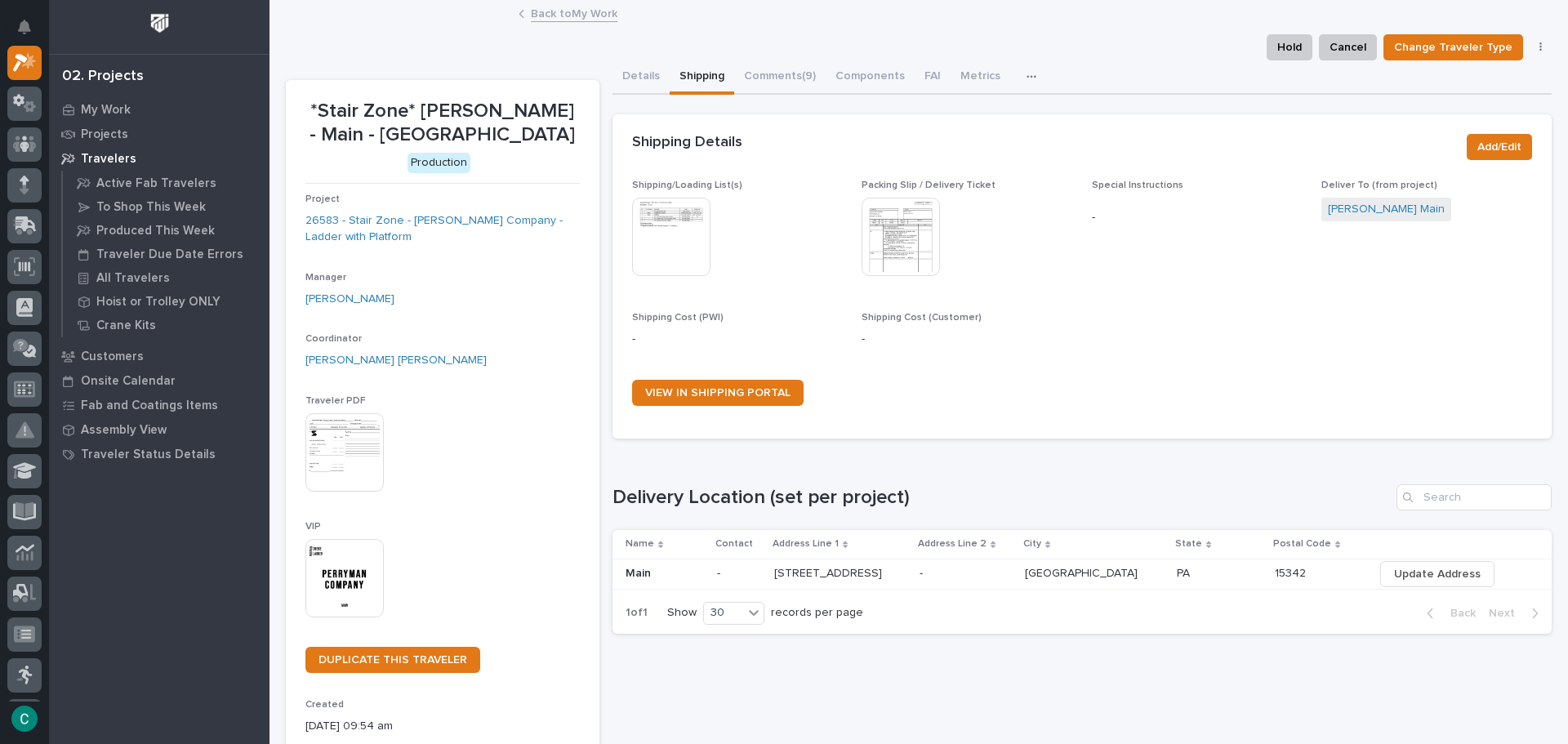
click at [541, 12] on link "Back to My Work" at bounding box center [573, 12] width 87 height 19
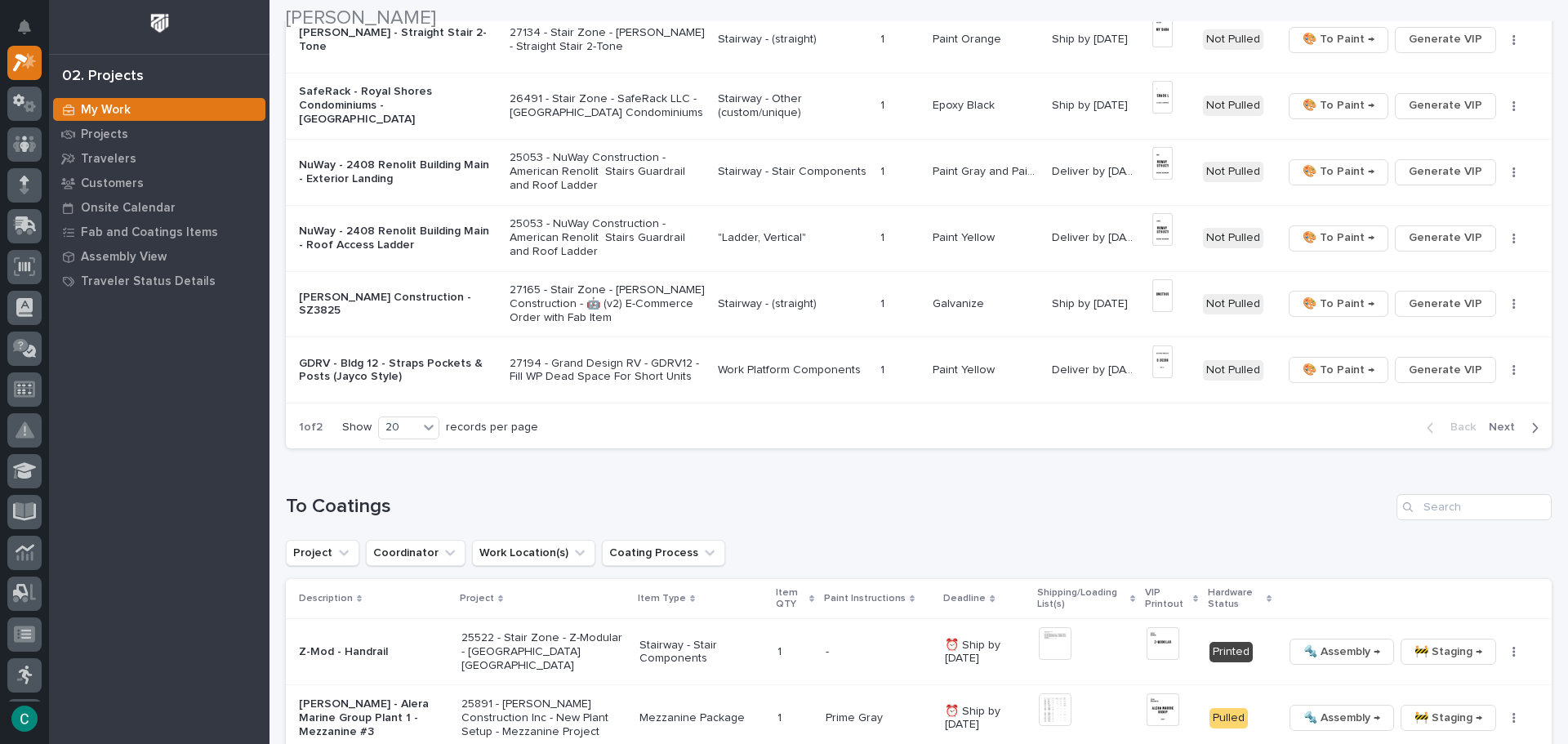
scroll to position [1226, 0]
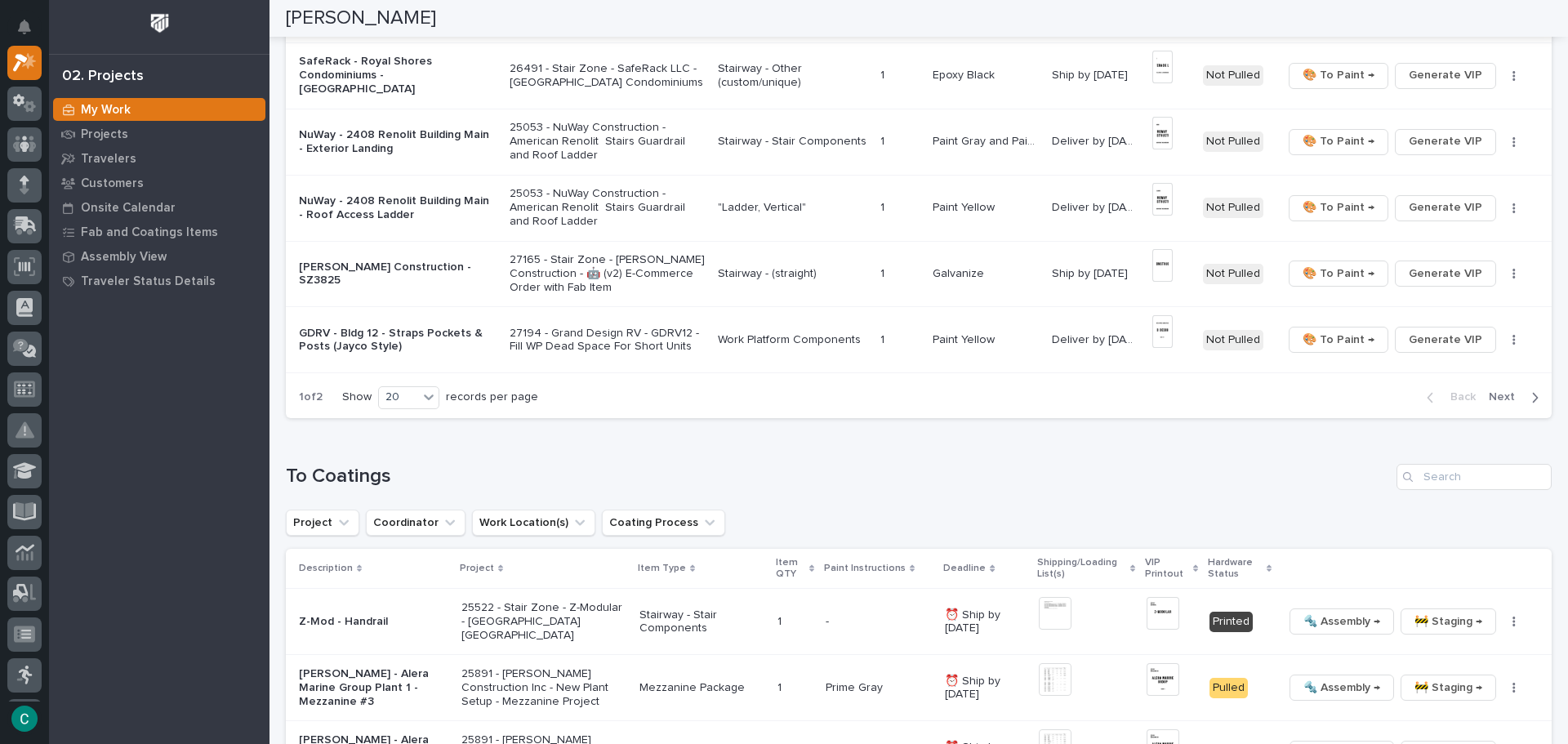
click at [1504, 398] on span "Next" at bounding box center [1507, 396] width 36 height 15
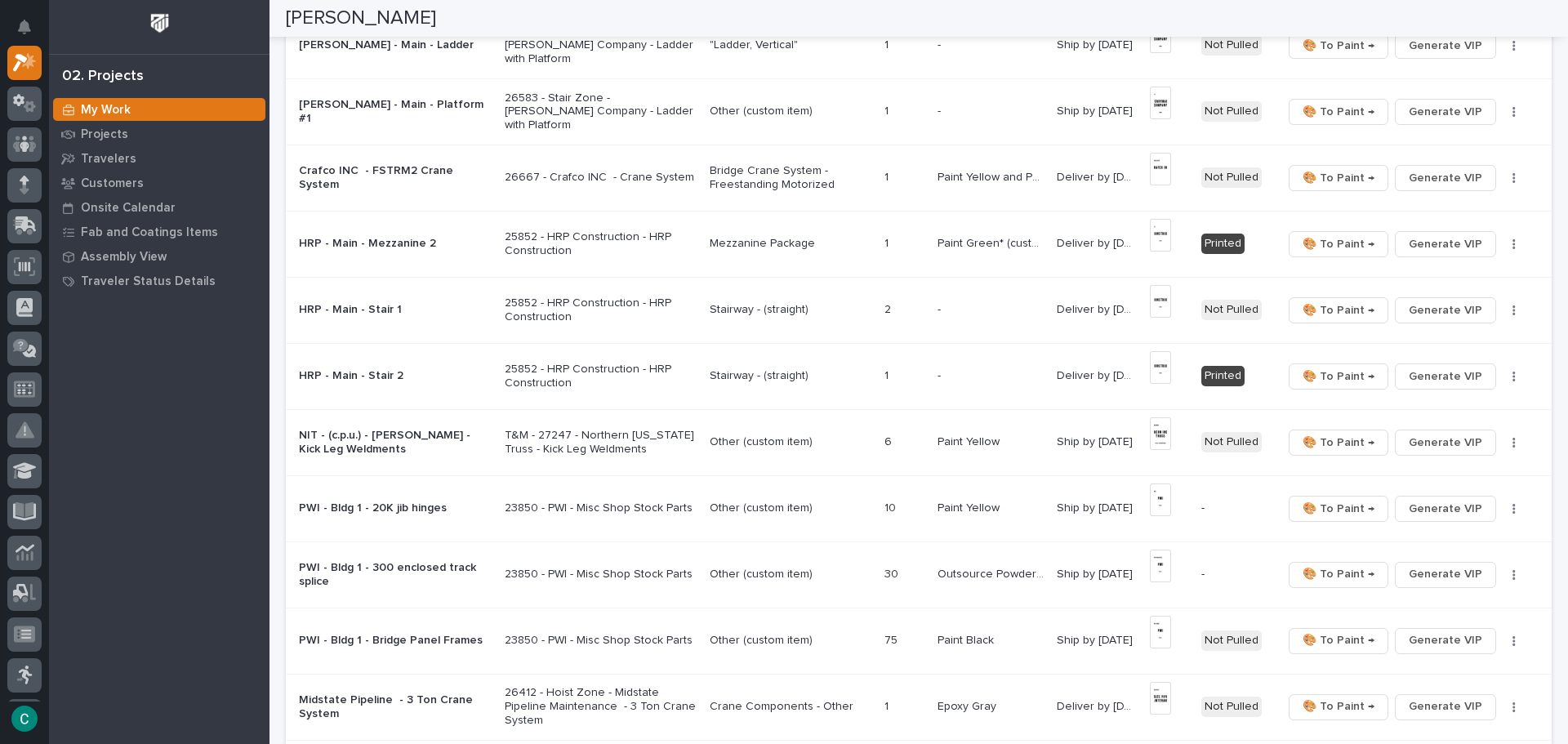
scroll to position [871, 0]
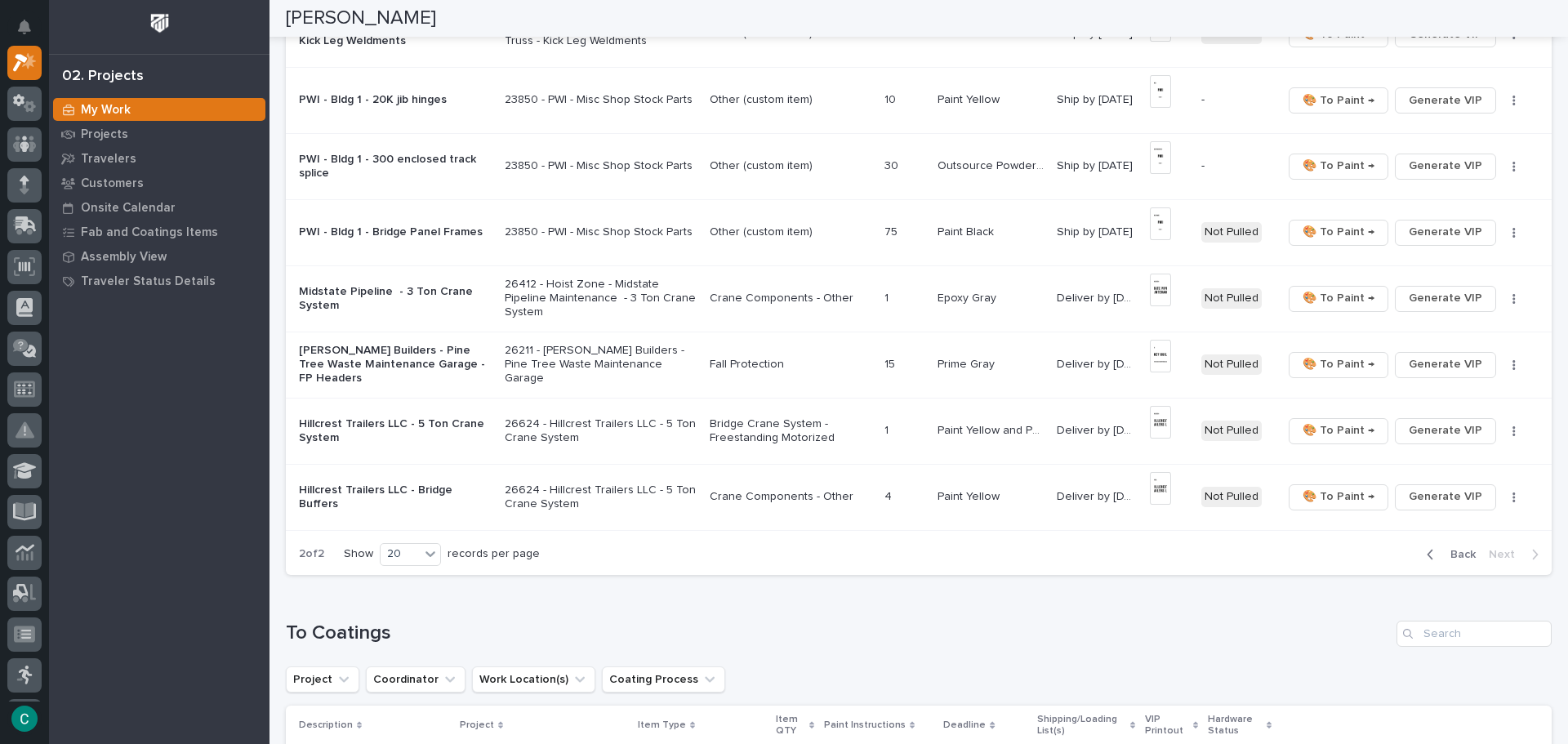
click at [1454, 561] on span "Back" at bounding box center [1458, 554] width 35 height 15
